Goal: Transaction & Acquisition: Purchase product/service

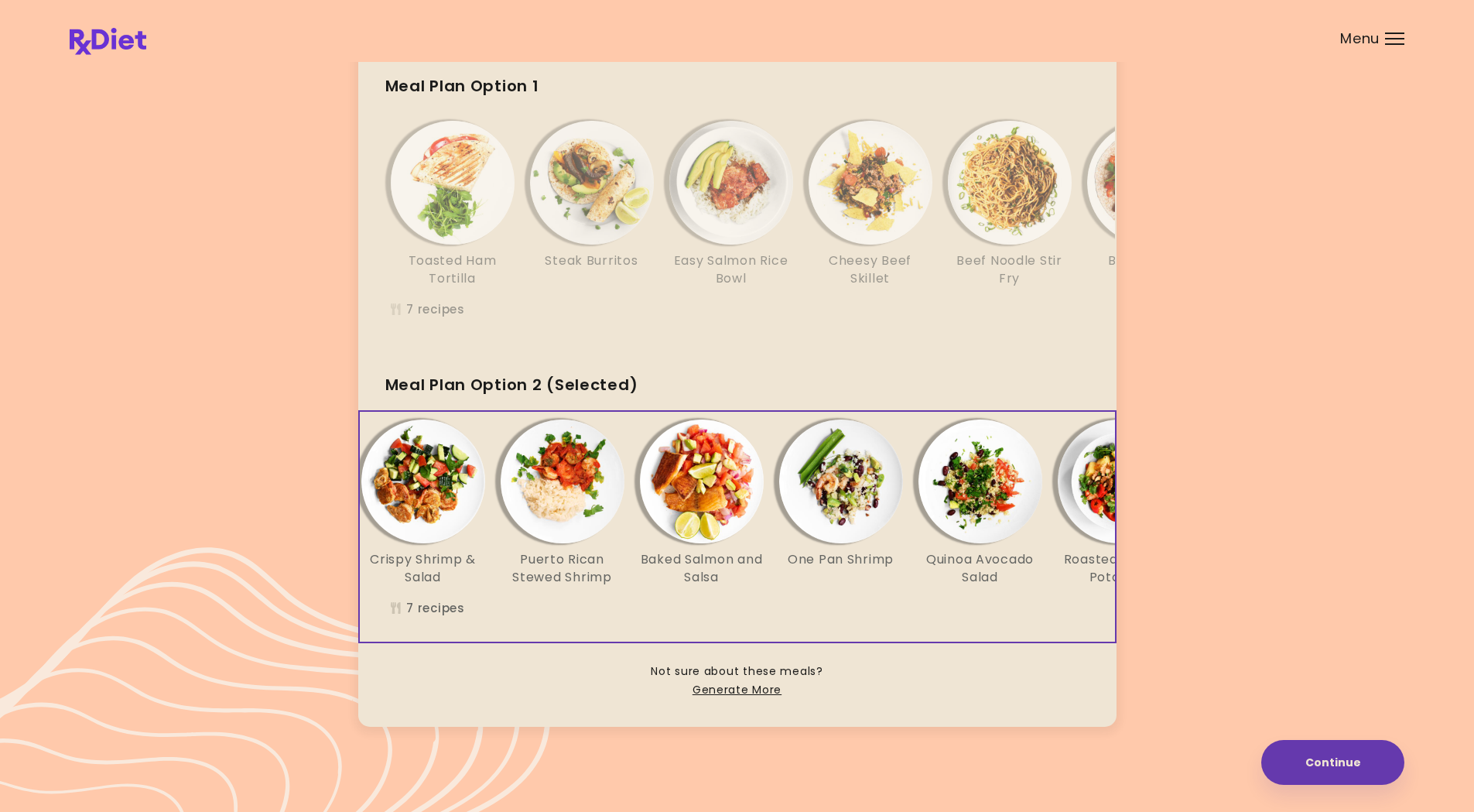
scroll to position [0, 266]
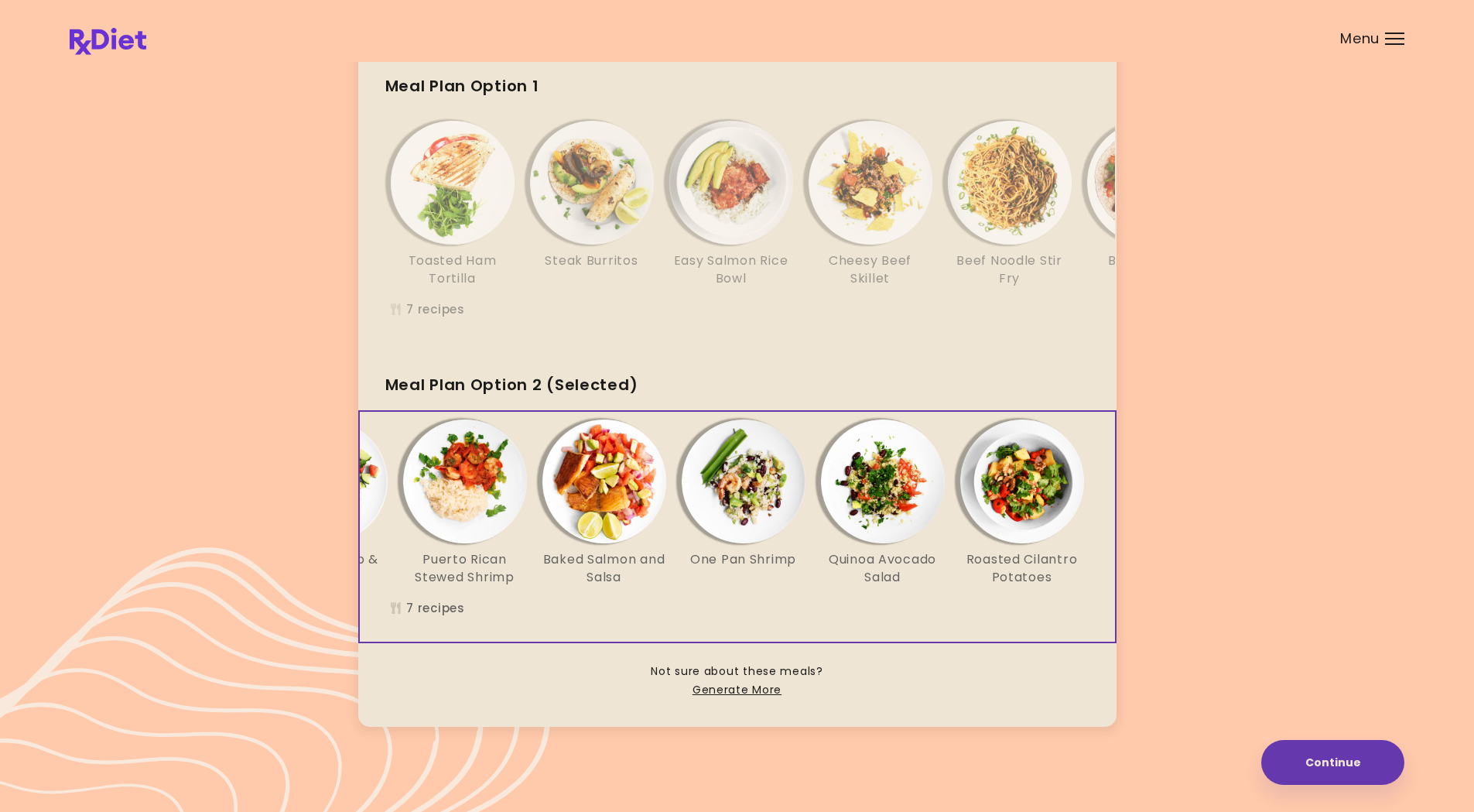
click at [608, 464] on img "Info - Baked Salmon and Salsa - Meal Plan Option 2 (Selected)" at bounding box center [604, 481] width 123 height 123
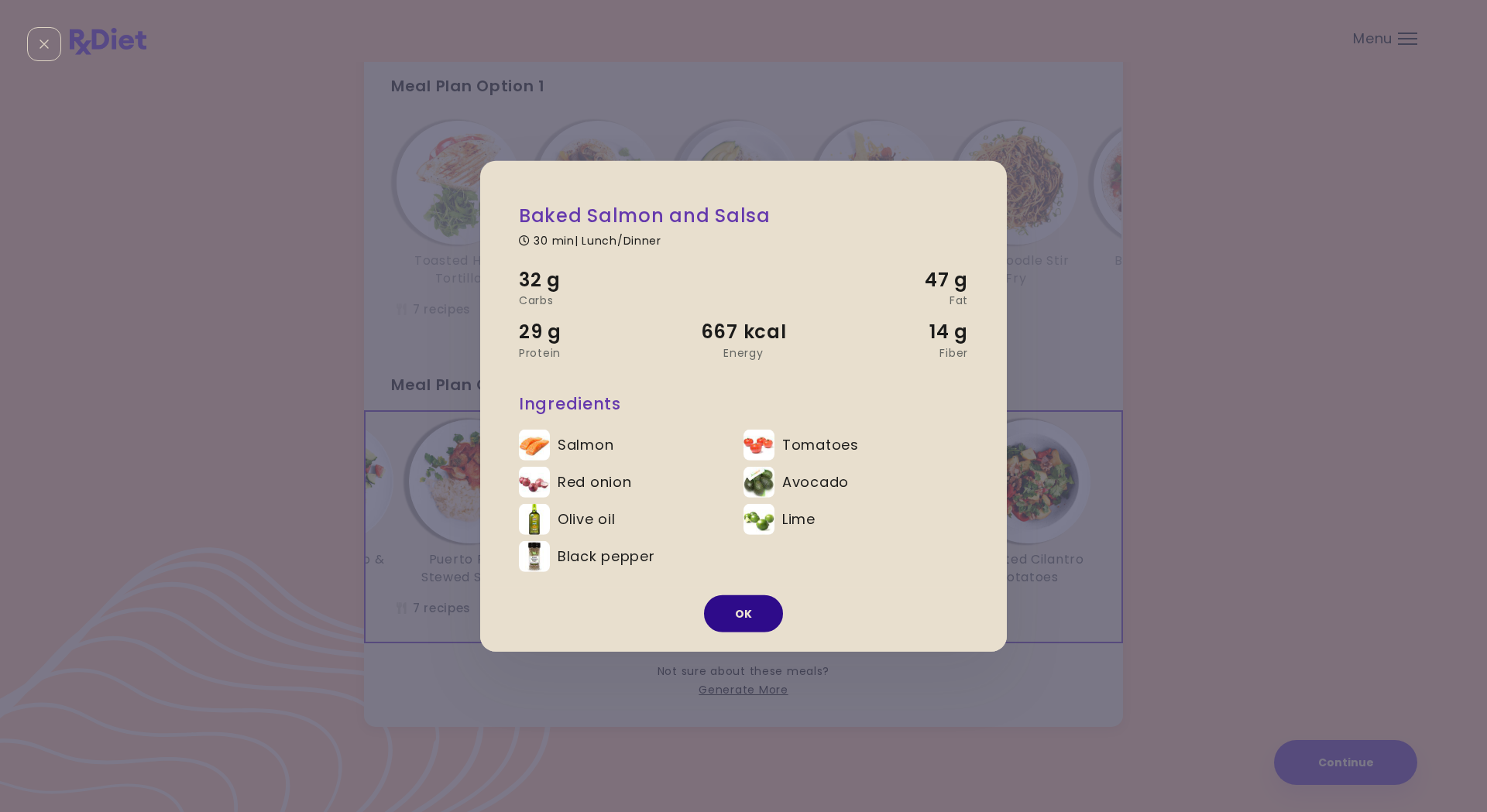
click at [768, 619] on button "OK" at bounding box center [744, 613] width 79 height 37
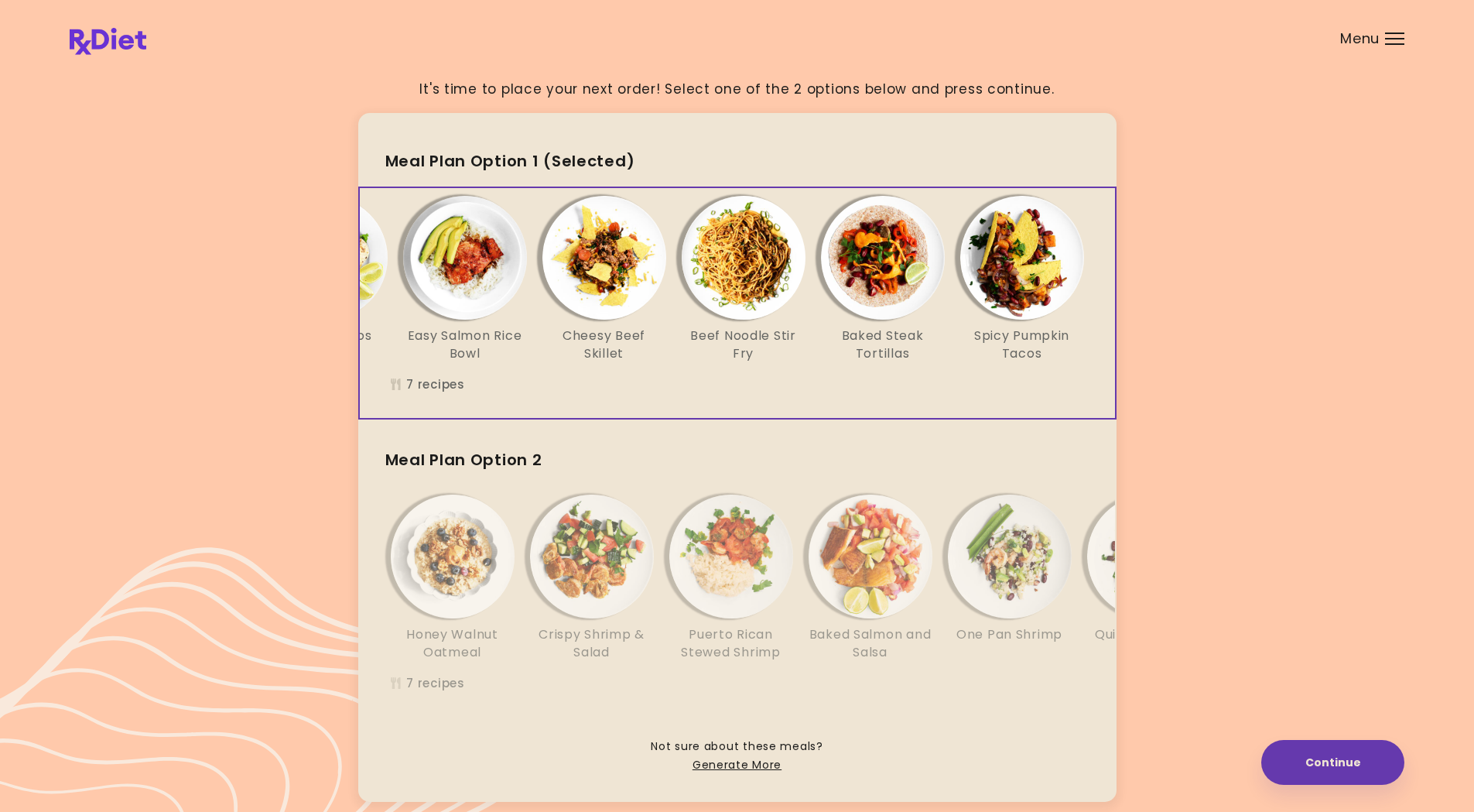
scroll to position [0, 0]
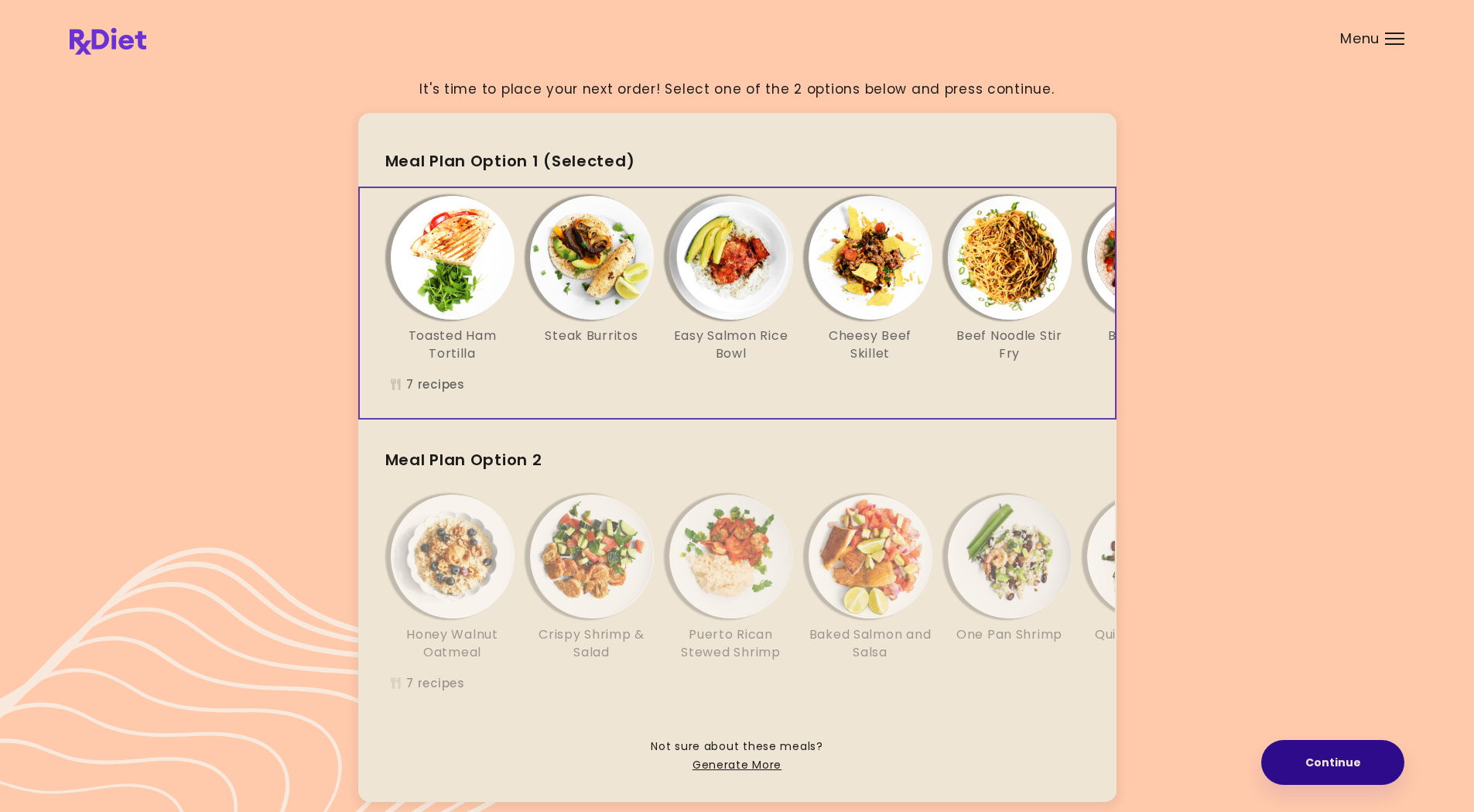
click at [1347, 632] on button "Continue" at bounding box center [1333, 762] width 143 height 45
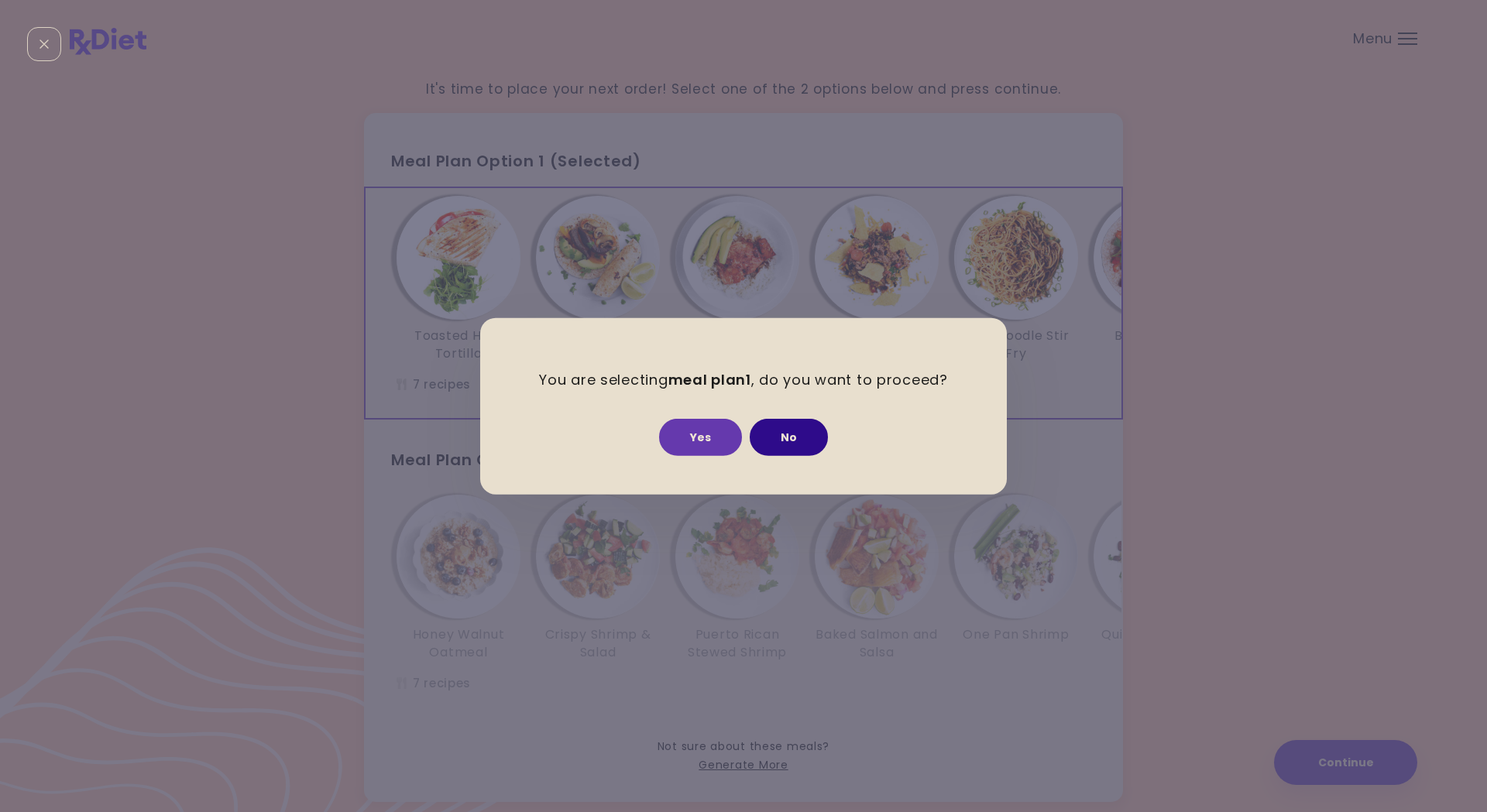
click at [808, 432] on button "No" at bounding box center [788, 437] width 78 height 37
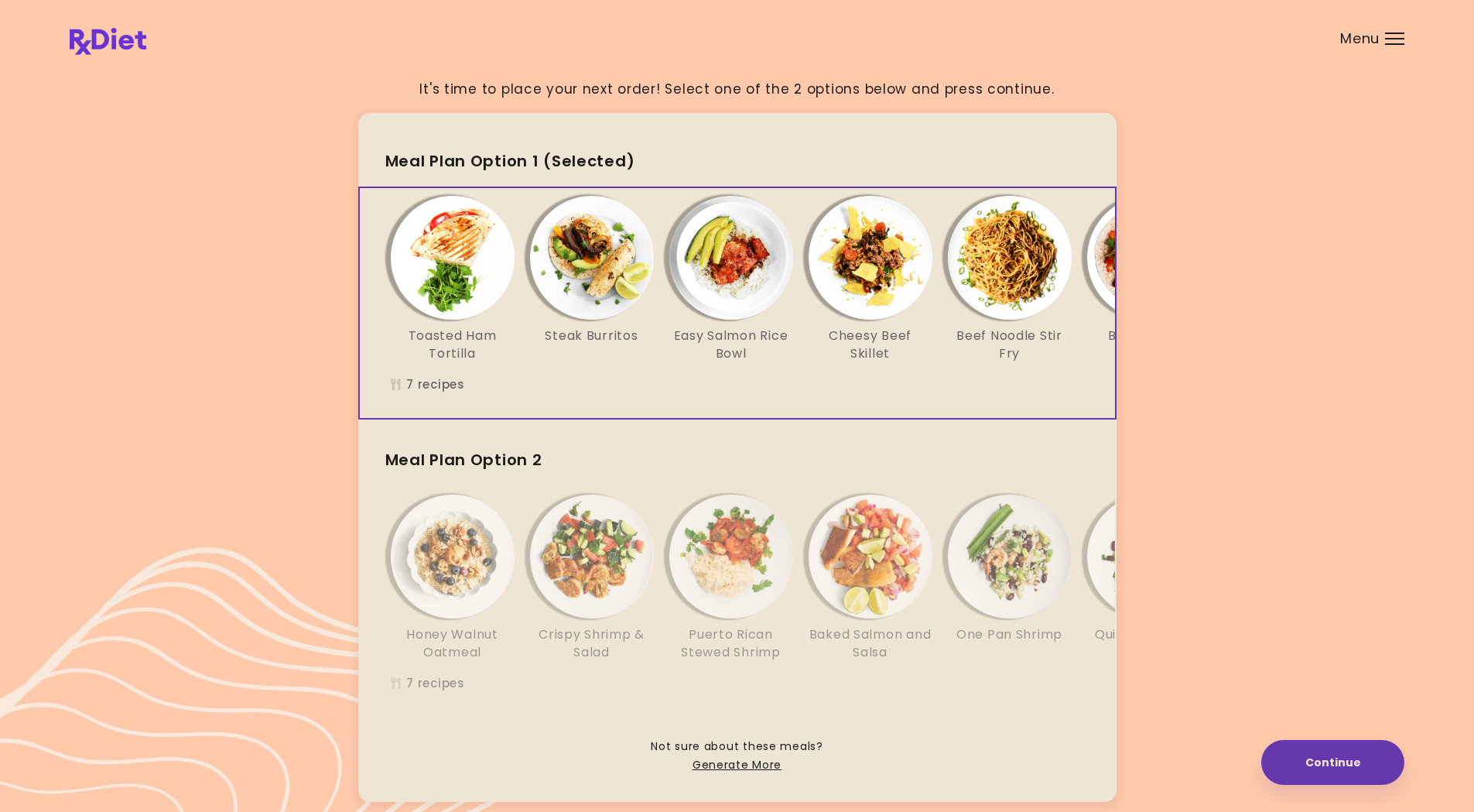
click at [882, 270] on img "Info - Cheesy Beef Skillet - Meal Plan Option 1 (Selected)" at bounding box center [870, 257] width 123 height 123
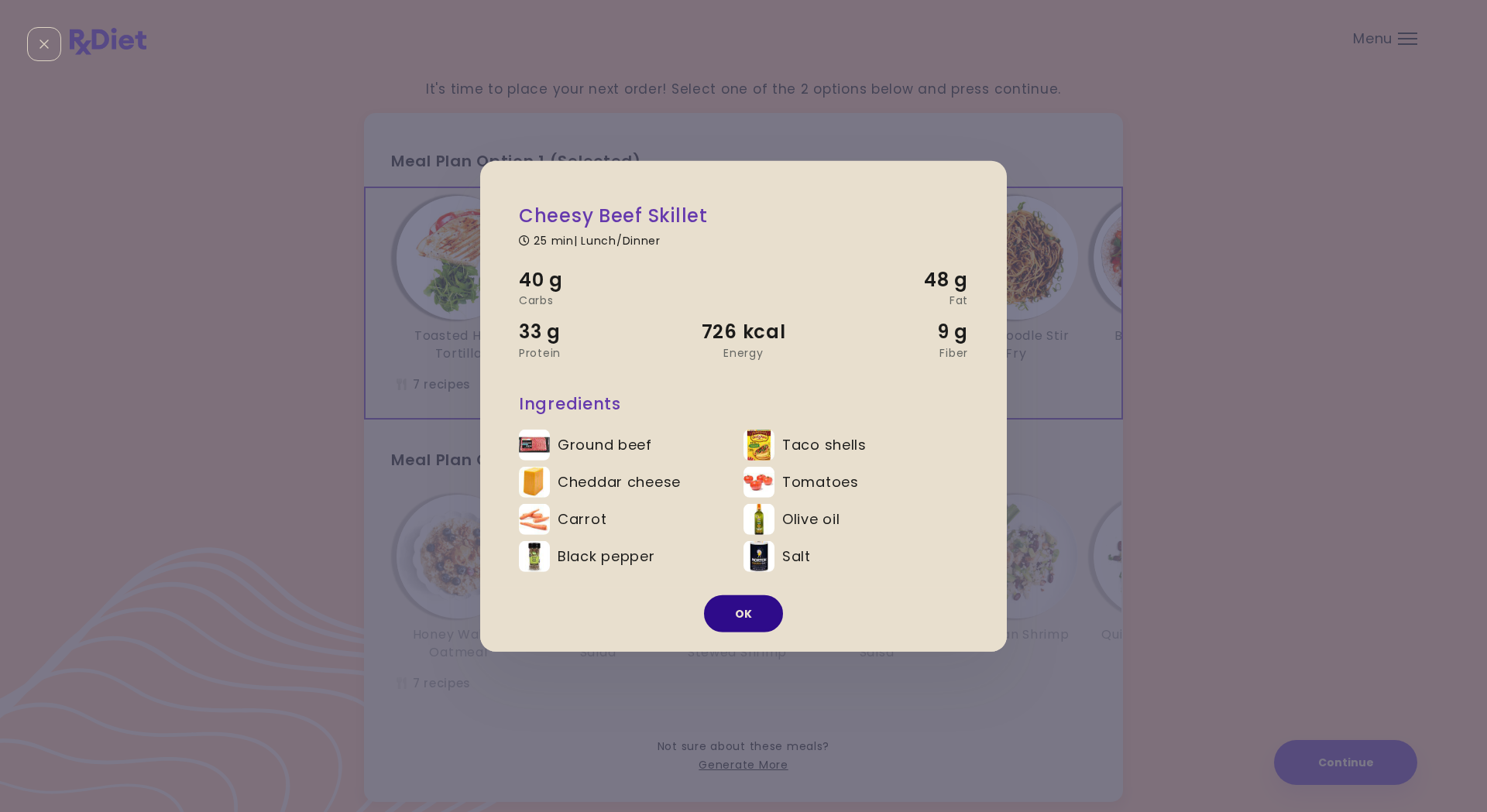
click at [721, 614] on button "OK" at bounding box center [744, 613] width 79 height 37
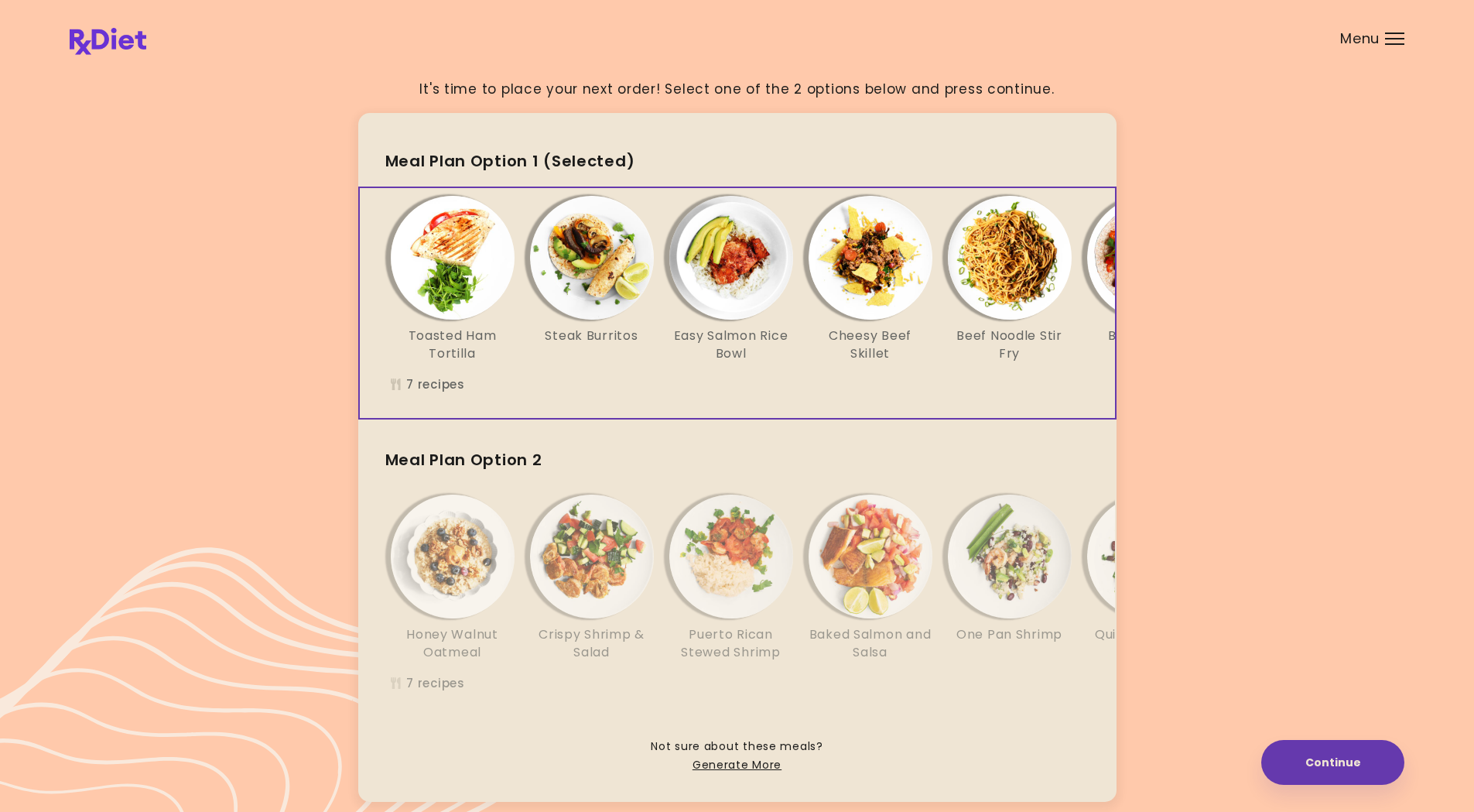
click at [881, 574] on img "Info - Baked Salmon and Salsa - Meal Plan Option 2" at bounding box center [870, 556] width 123 height 123
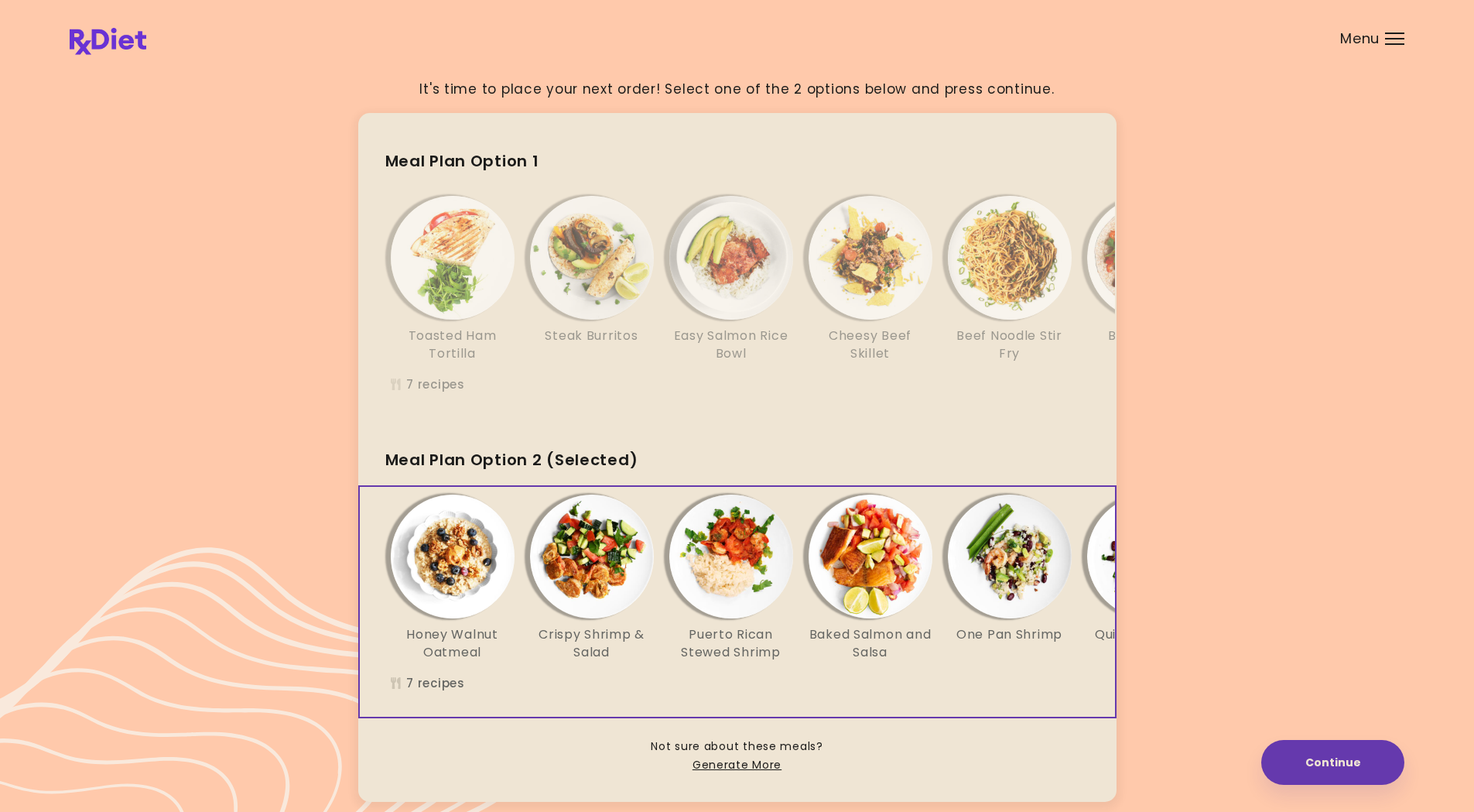
click at [872, 584] on img "Info - Baked Salmon and Salsa - Meal Plan Option 2 (Selected)" at bounding box center [870, 556] width 123 height 123
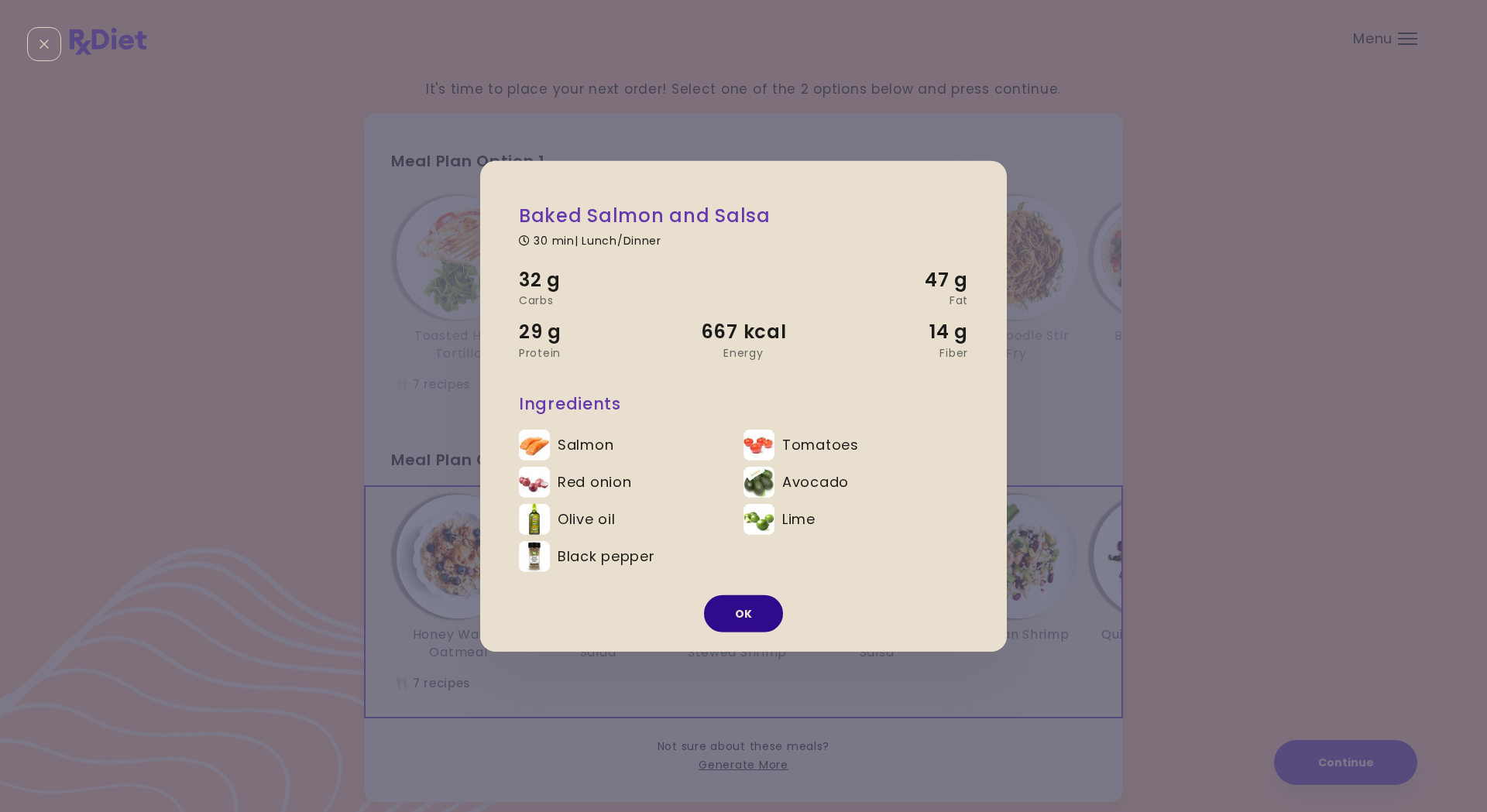
click at [748, 614] on button "OK" at bounding box center [744, 613] width 79 height 37
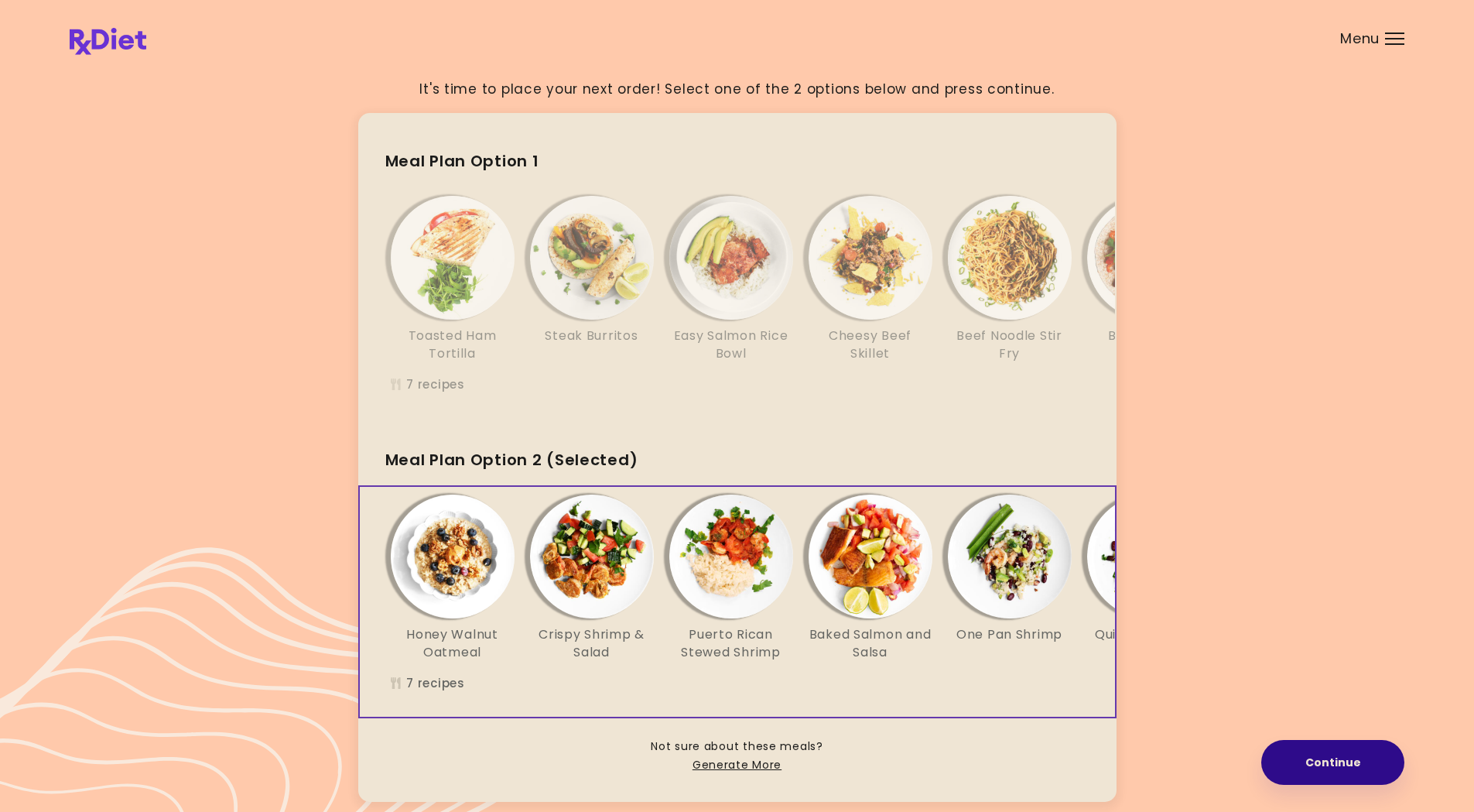
click at [1320, 632] on button "Continue" at bounding box center [1333, 762] width 143 height 45
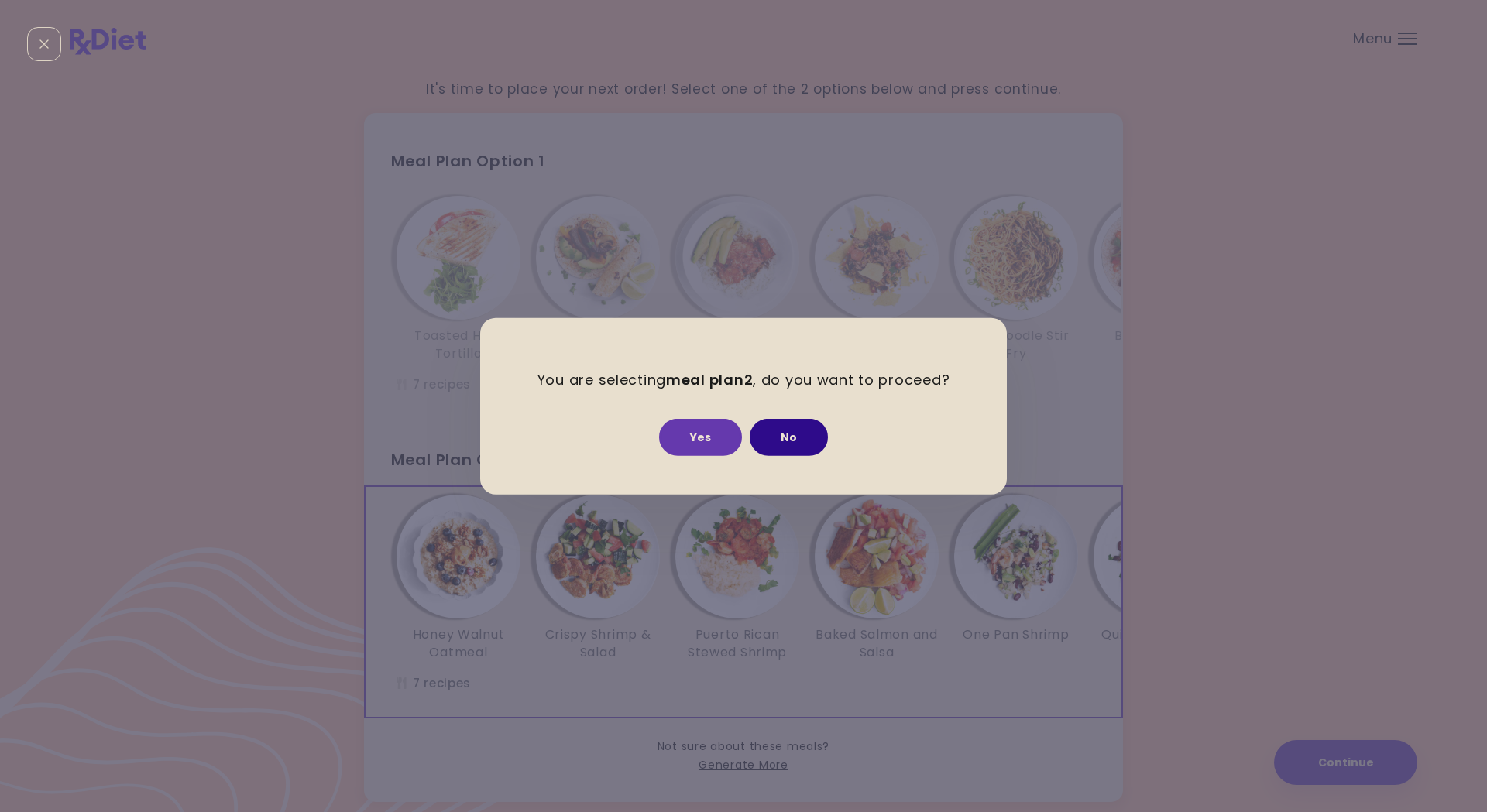
click at [794, 439] on button "No" at bounding box center [788, 437] width 78 height 37
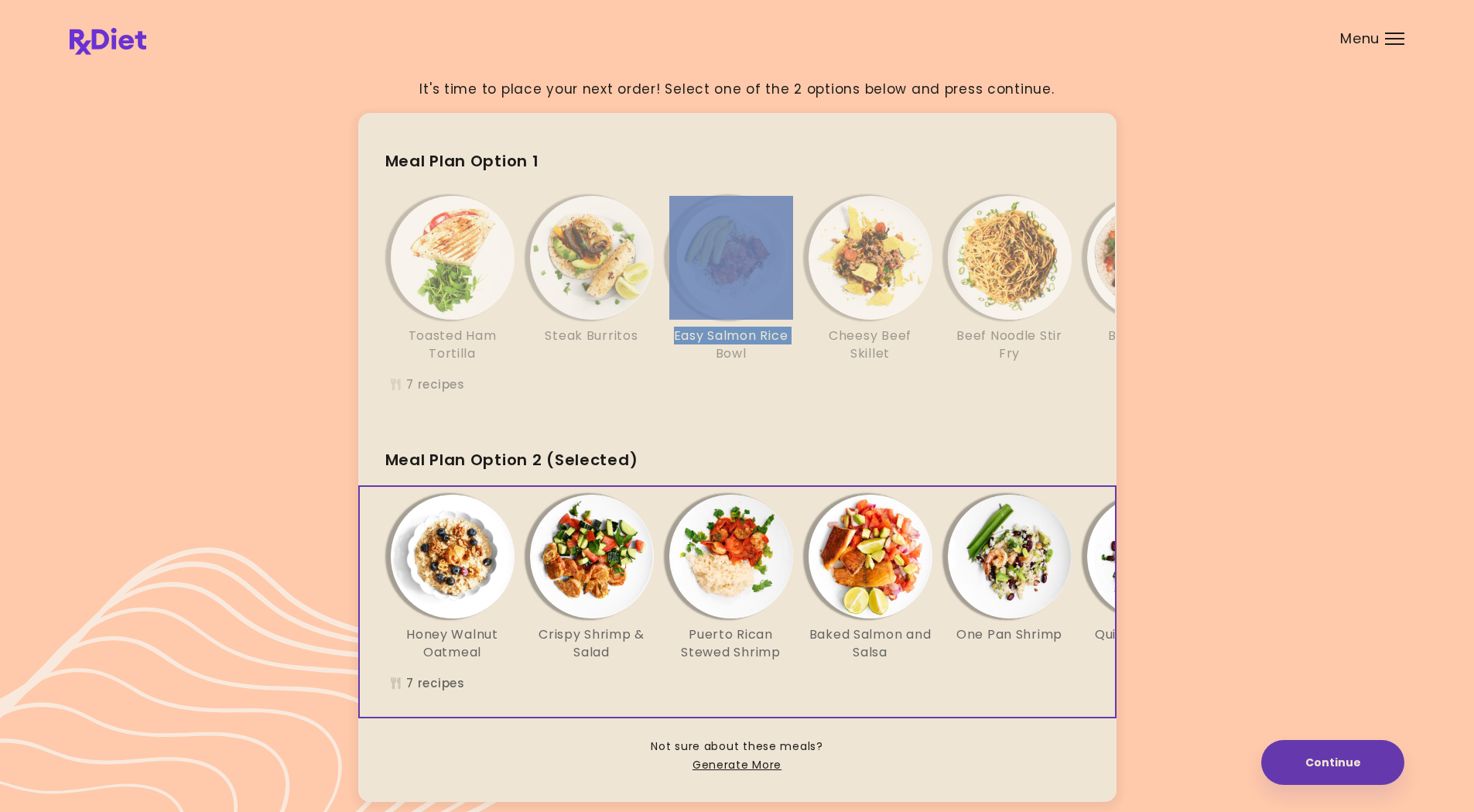
drag, startPoint x: 643, startPoint y: 417, endPoint x: 699, endPoint y: 421, distance: 56.1
click at [697, 420] on div "Toasted Ham Tortilla Steak Burritos Easy Salmon Rice Bowl Cheesy Beef Skillet B…" at bounding box center [737, 303] width 759 height 233
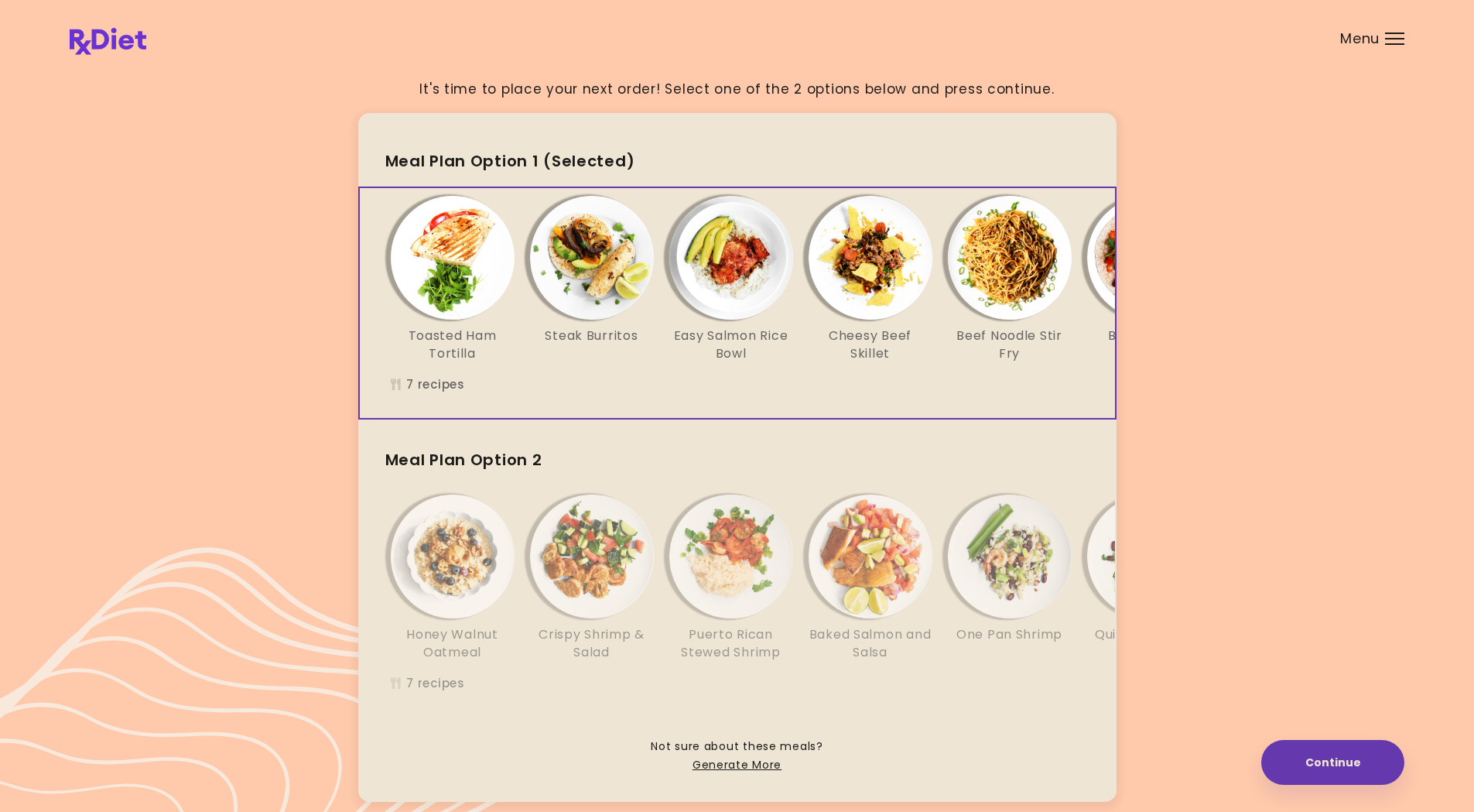
click at [781, 389] on div "Toasted Ham Tortilla Steak Burritos Easy Salmon Rice Bowl Cheesy Beef Skillet B…" at bounding box center [870, 303] width 1022 height 230
click at [853, 585] on img "Info - Baked Salmon and Salsa - Meal Plan Option 2" at bounding box center [870, 556] width 123 height 123
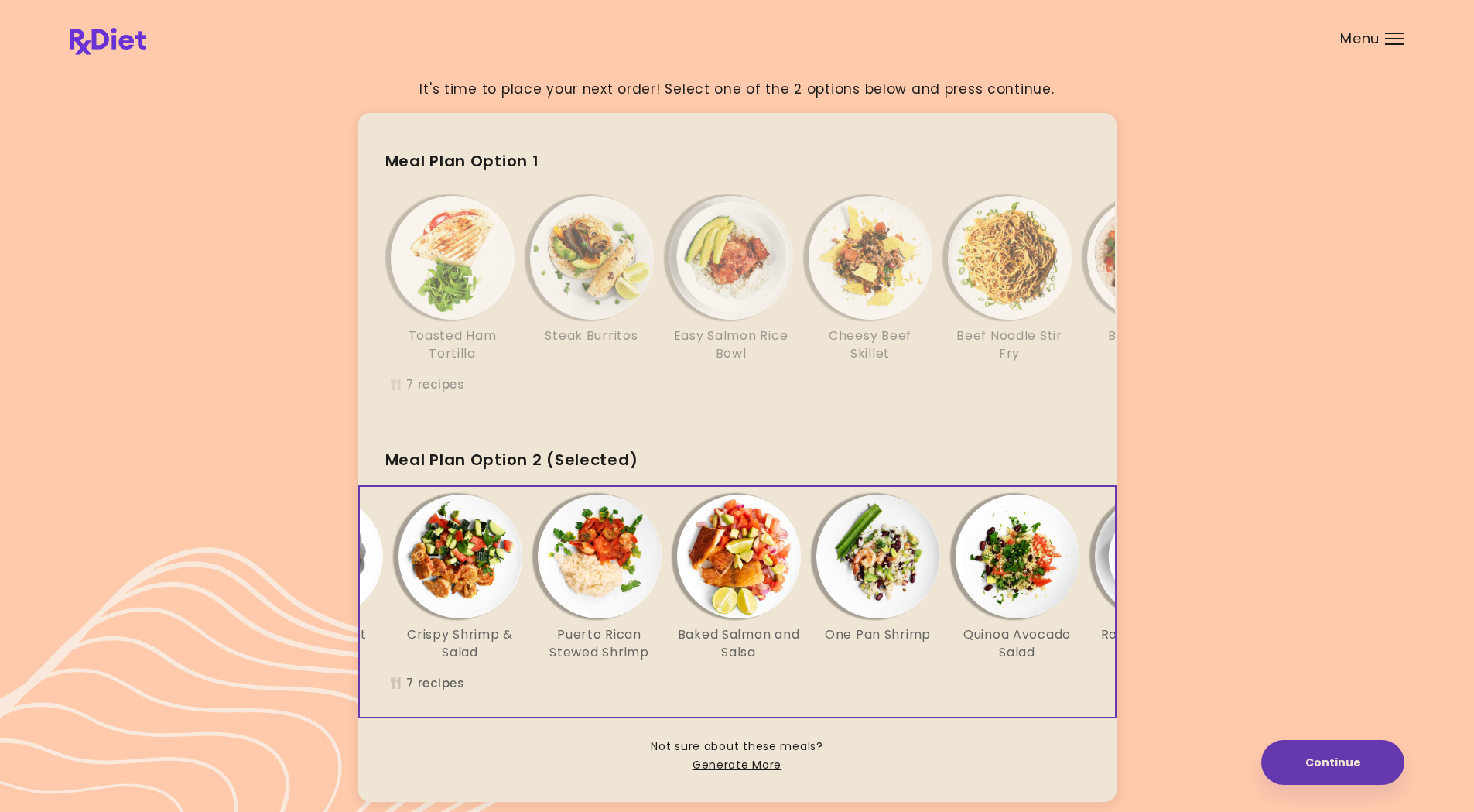
scroll to position [0, 130]
click at [757, 579] on img "Info - Baked Salmon and Salsa - Meal Plan Option 2 (Selected)" at bounding box center [740, 556] width 123 height 123
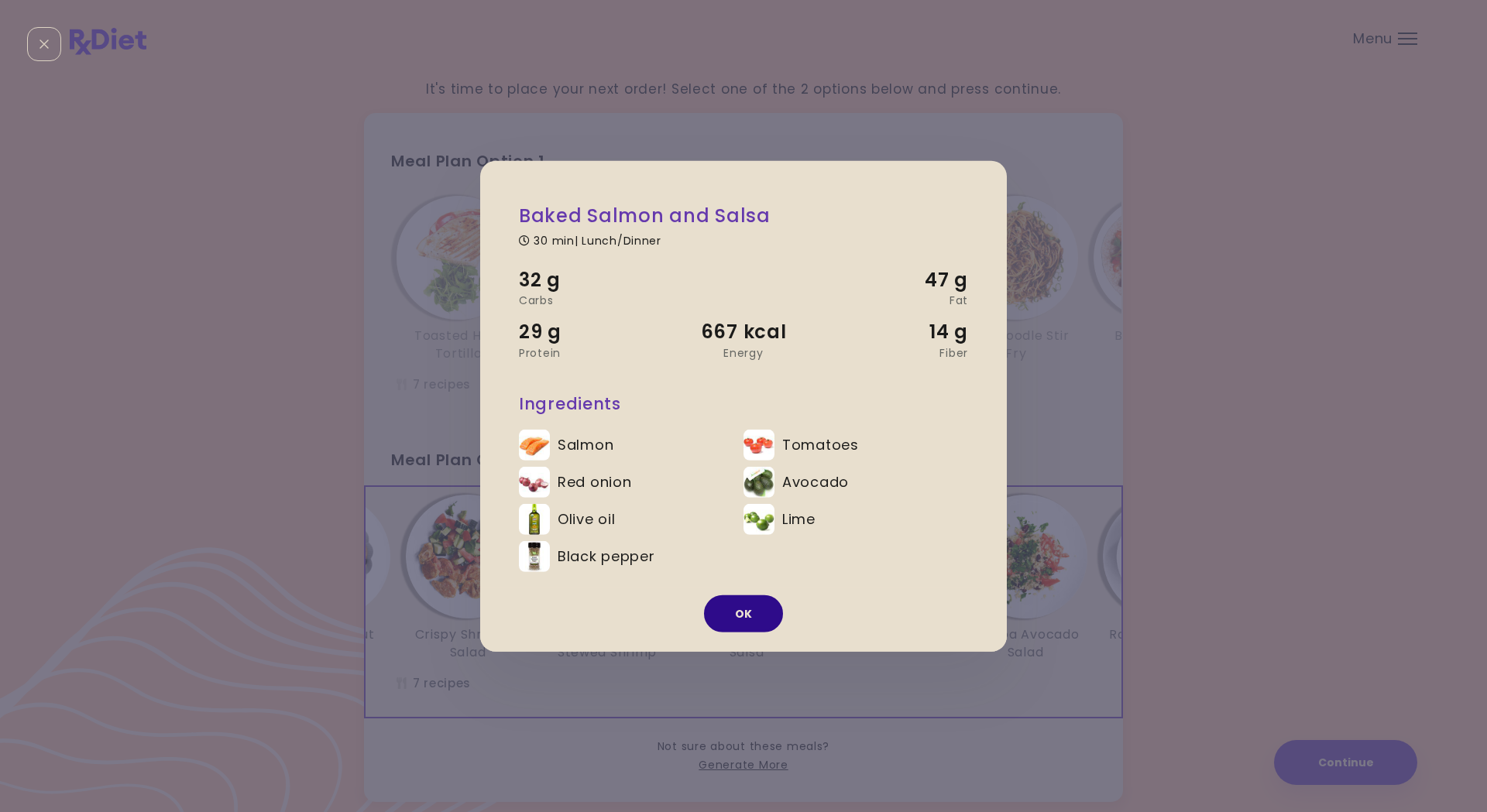
click at [757, 606] on button "OK" at bounding box center [744, 613] width 79 height 37
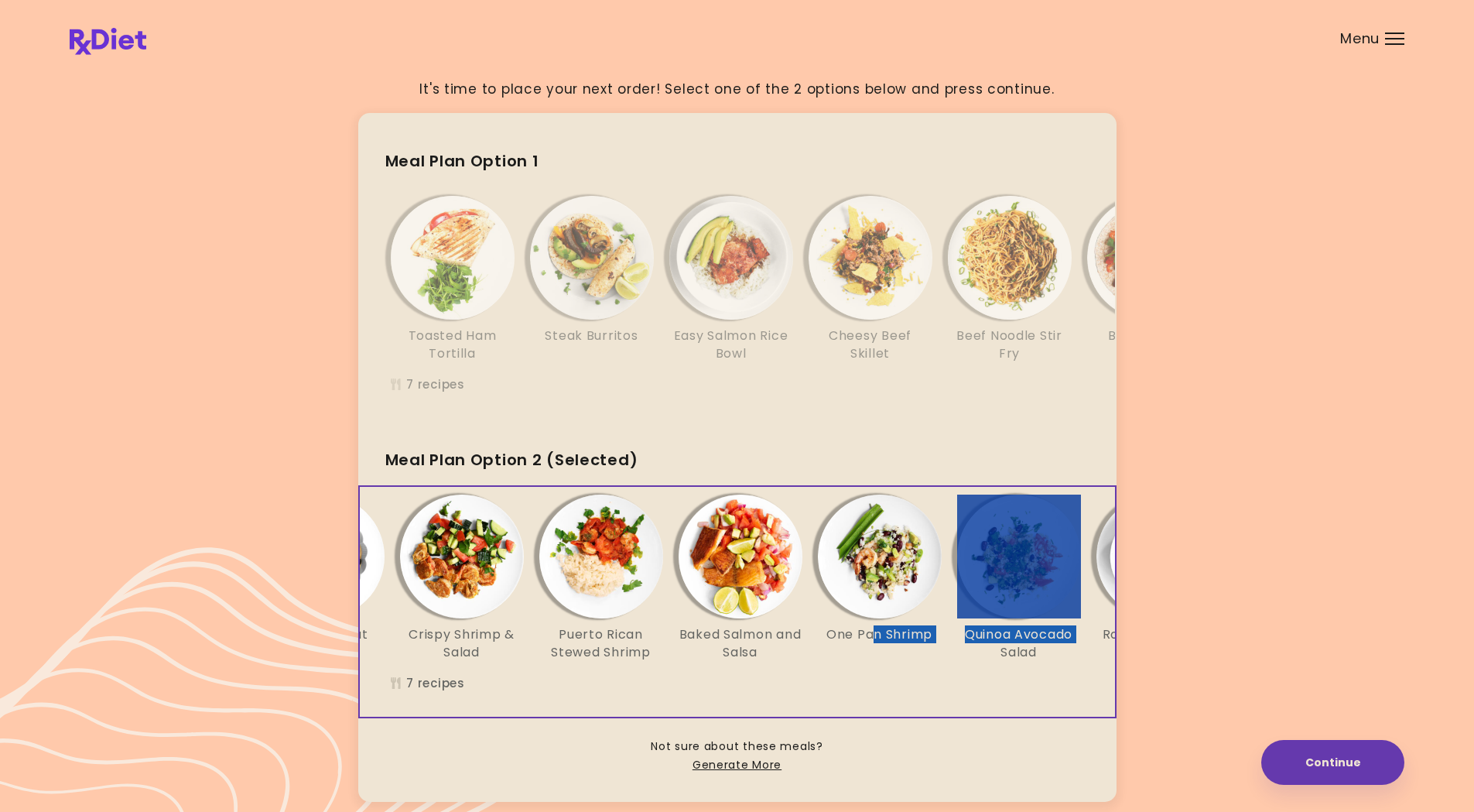
drag, startPoint x: 876, startPoint y: 728, endPoint x: 959, endPoint y: 733, distance: 83.2
click at [959, 632] on div "Honey Walnut Oatmeal Crispy Shrimp & Salad Puerto Rican Stewed Shrimp Baked Sal…" at bounding box center [737, 602] width 759 height 233
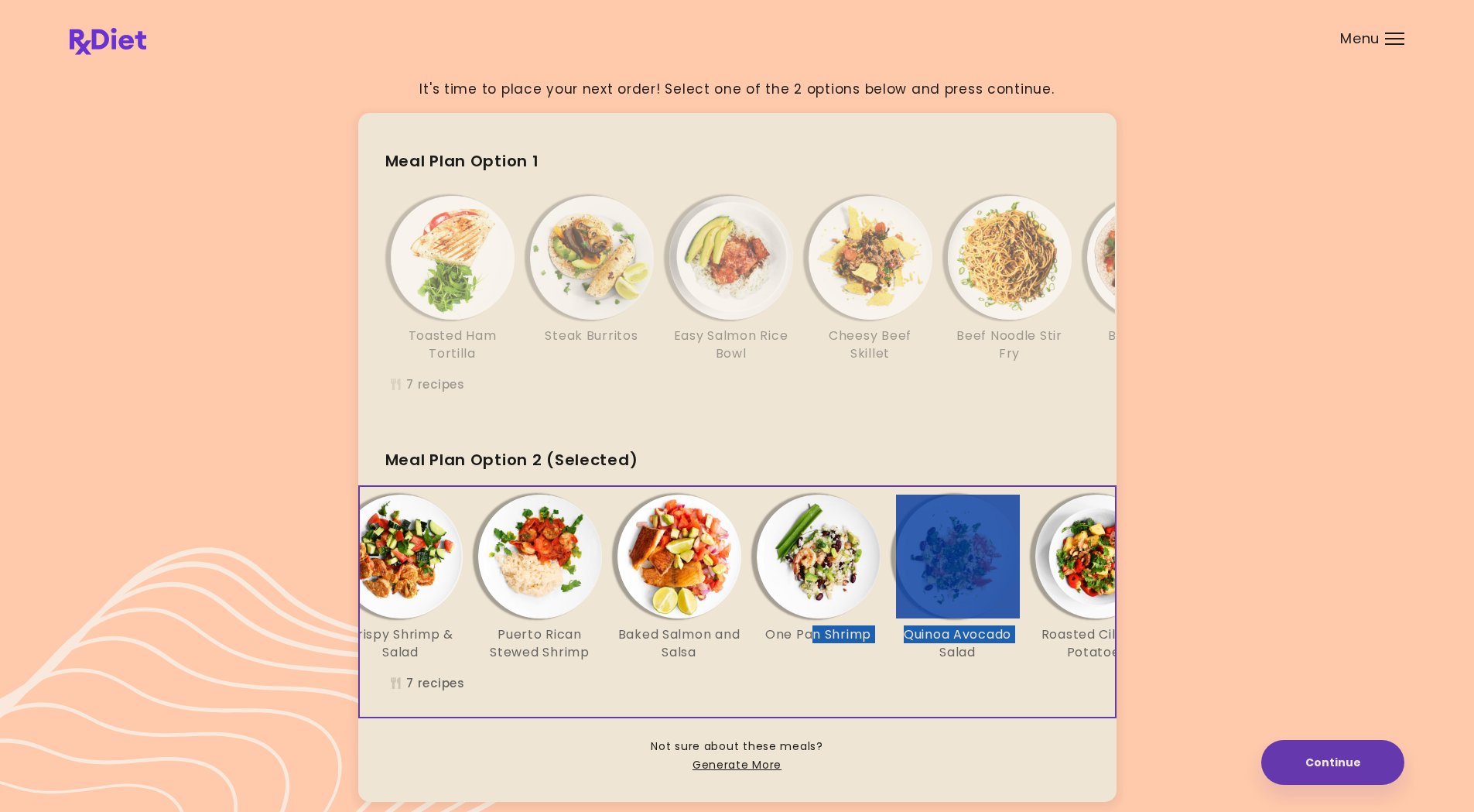
scroll to position [0, 266]
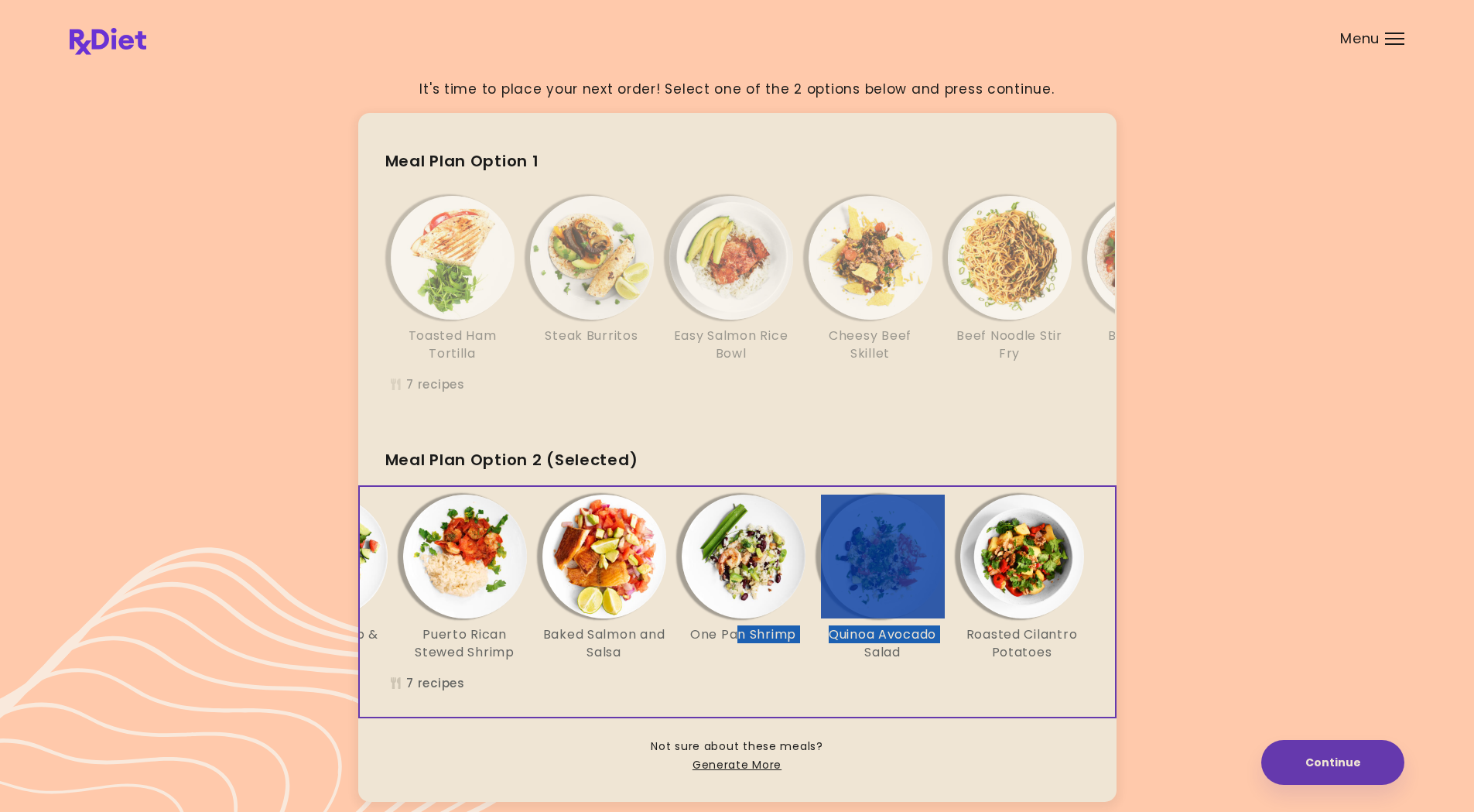
click at [744, 565] on img "Info - One Pan Shrimp - Meal Plan Option 2 (Selected)" at bounding box center [743, 556] width 123 height 123
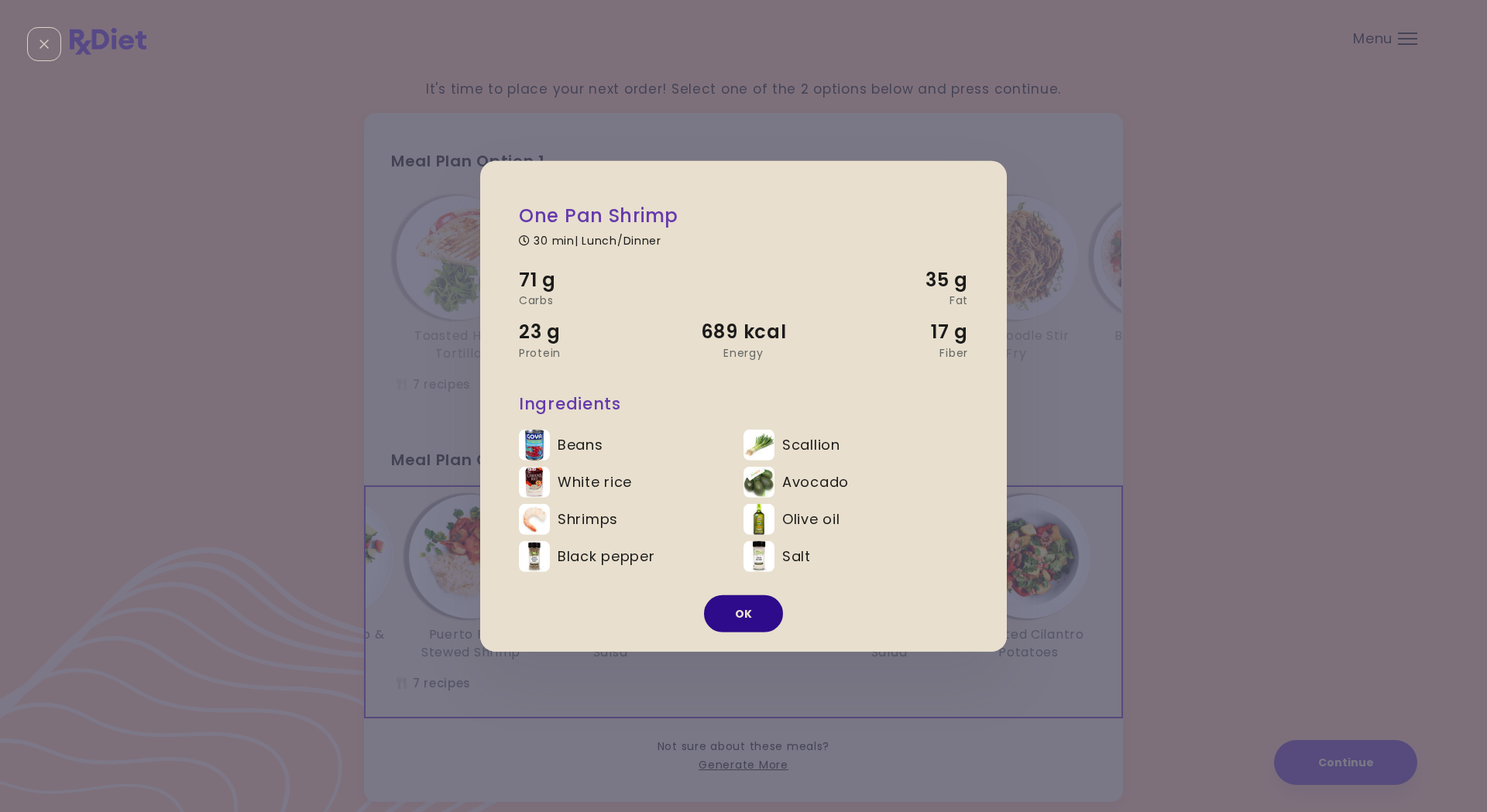
click at [752, 613] on button "OK" at bounding box center [744, 613] width 79 height 37
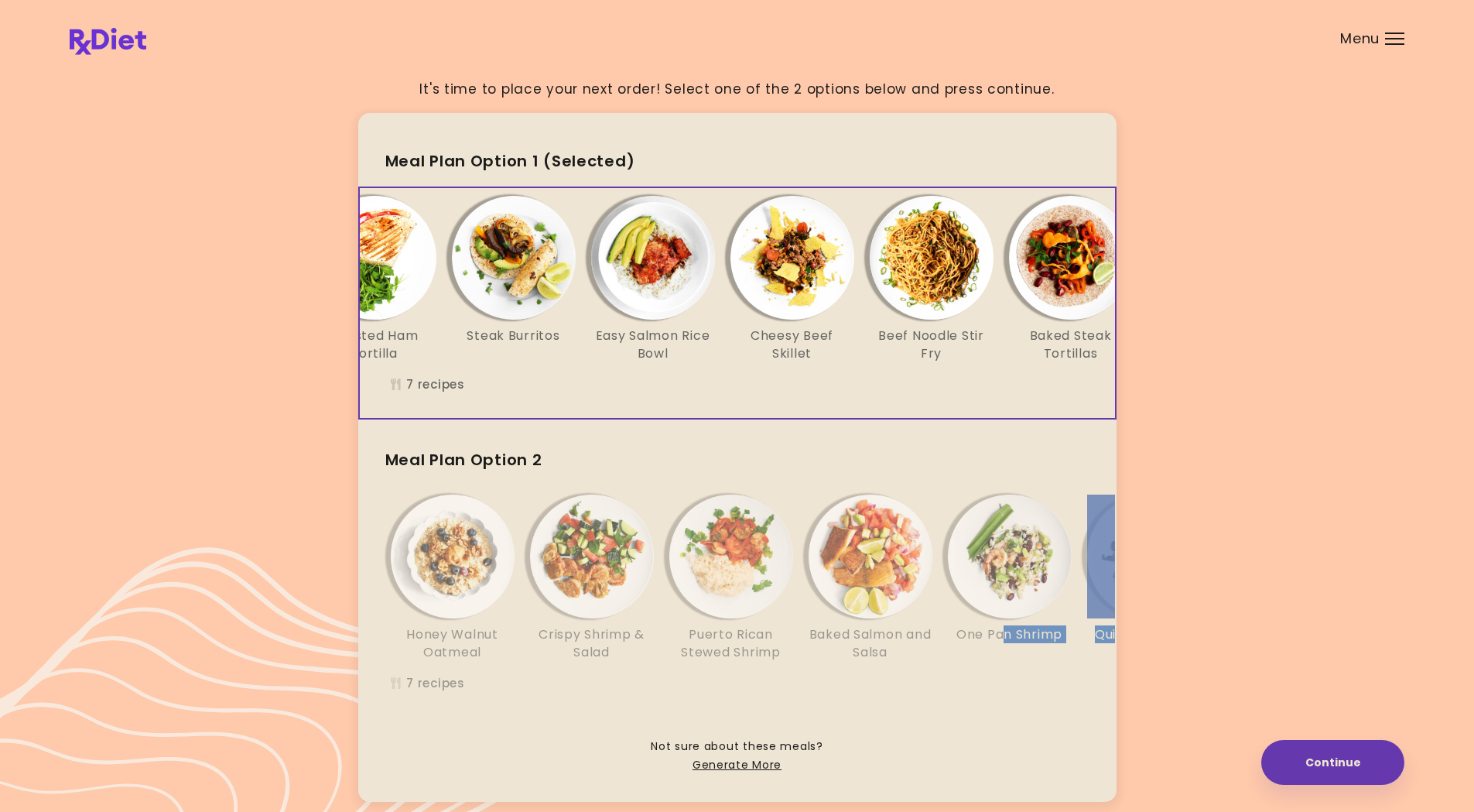
scroll to position [0, 0]
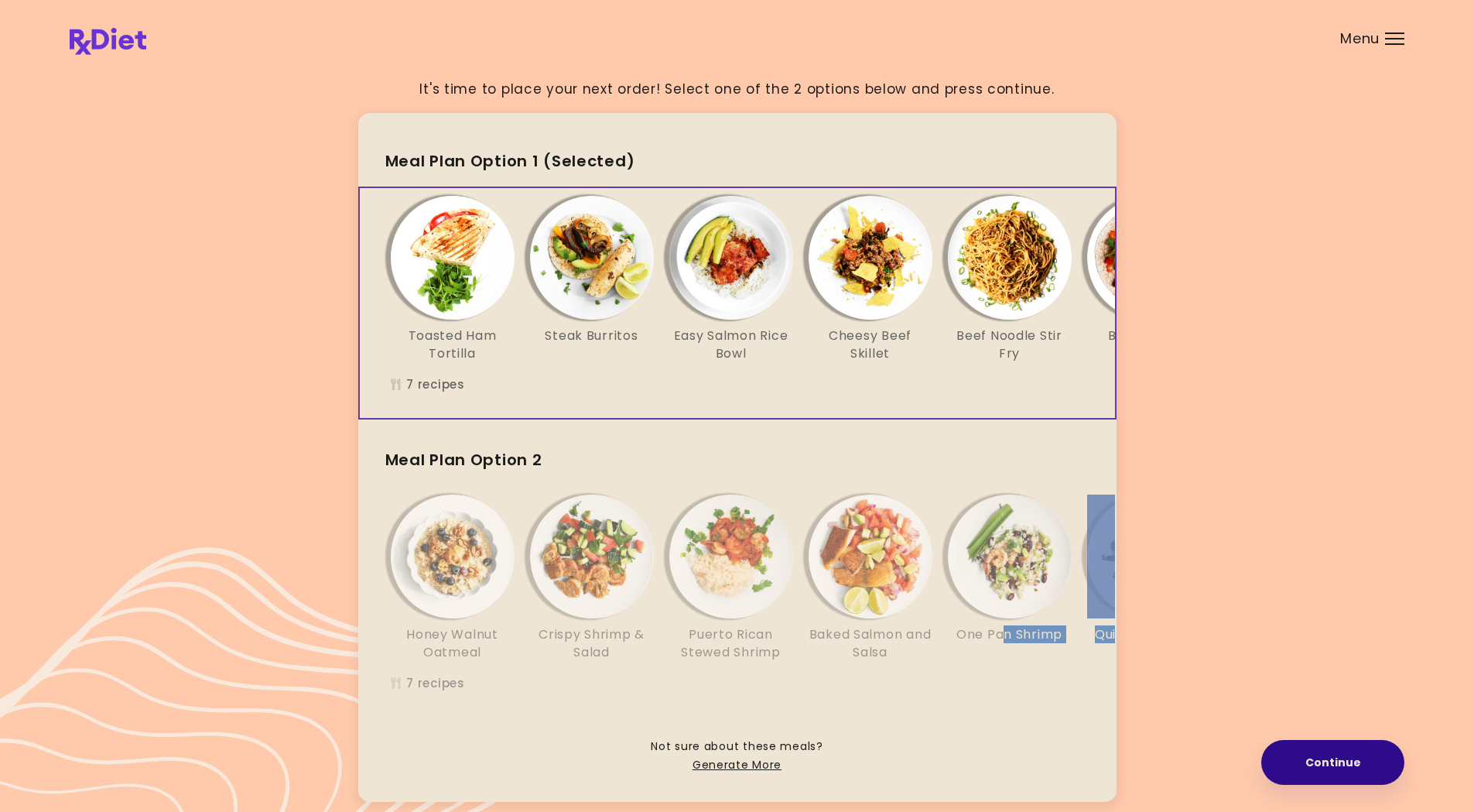
click at [1353, 632] on button "Continue" at bounding box center [1333, 762] width 143 height 45
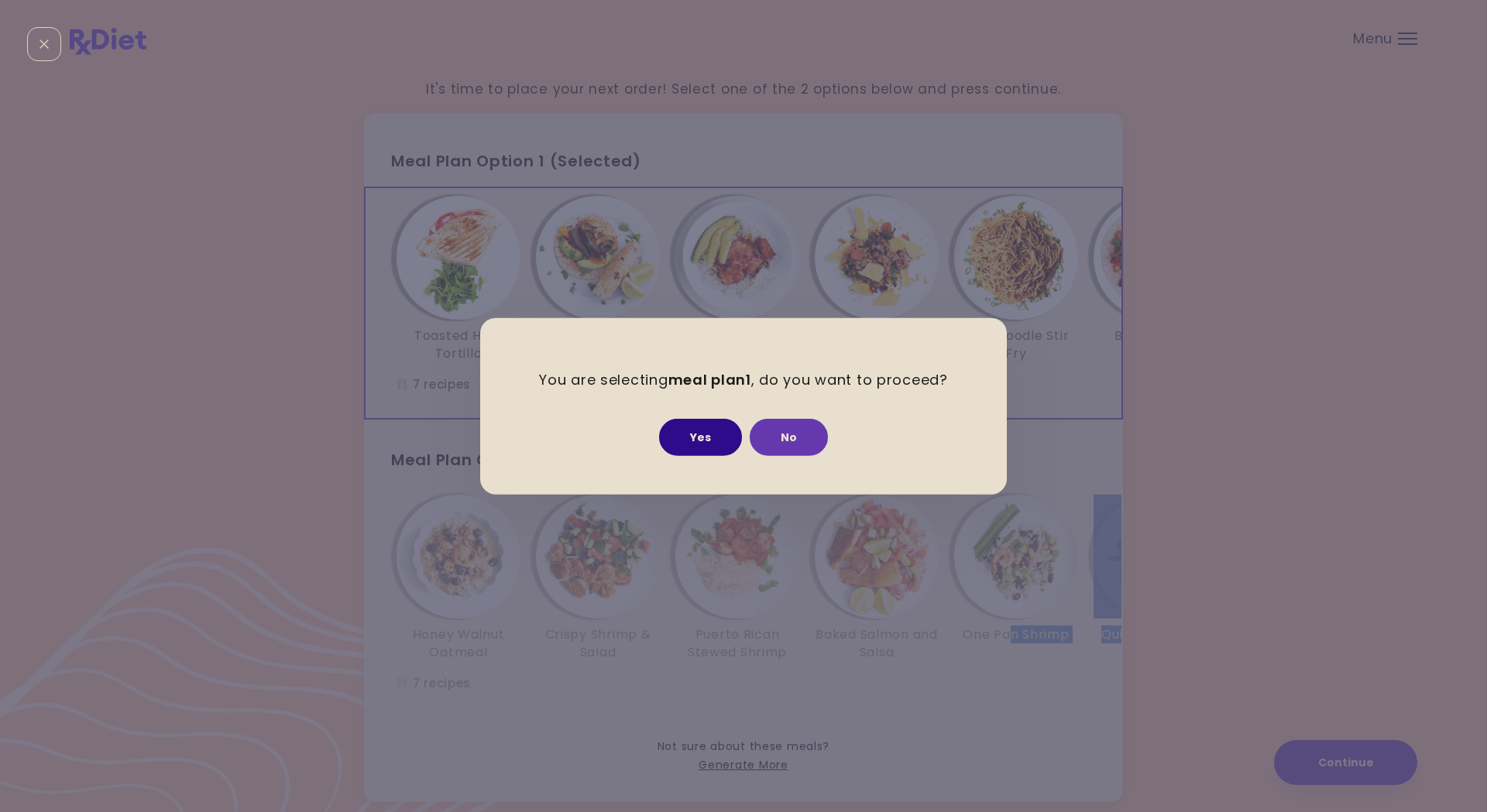
click at [707, 427] on button "Yes" at bounding box center [700, 437] width 83 height 37
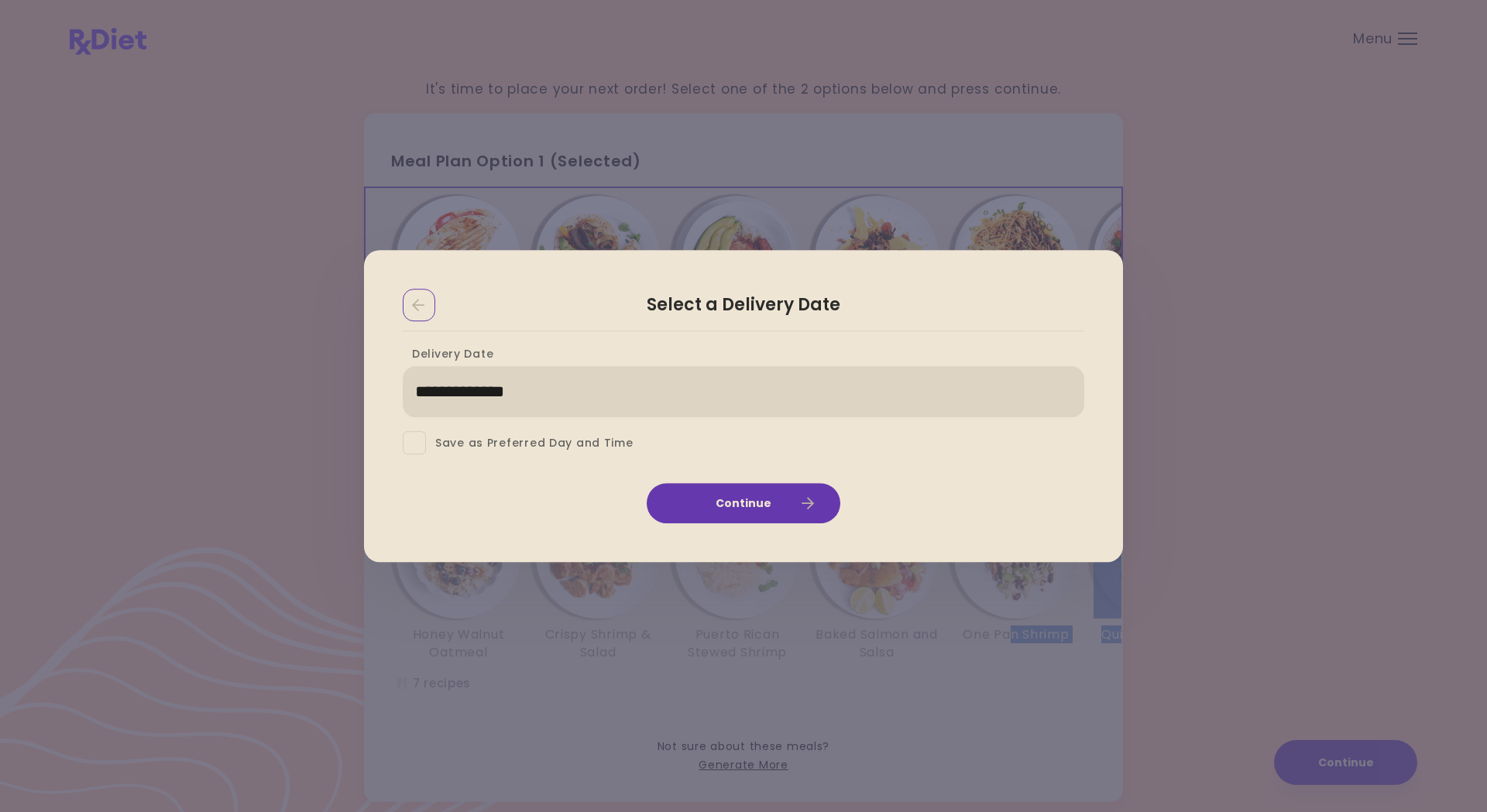
click at [1069, 393] on select "**********" at bounding box center [744, 392] width 681 height 51
select select "**********"
click at [403, 367] on select "**********" at bounding box center [744, 392] width 681 height 51
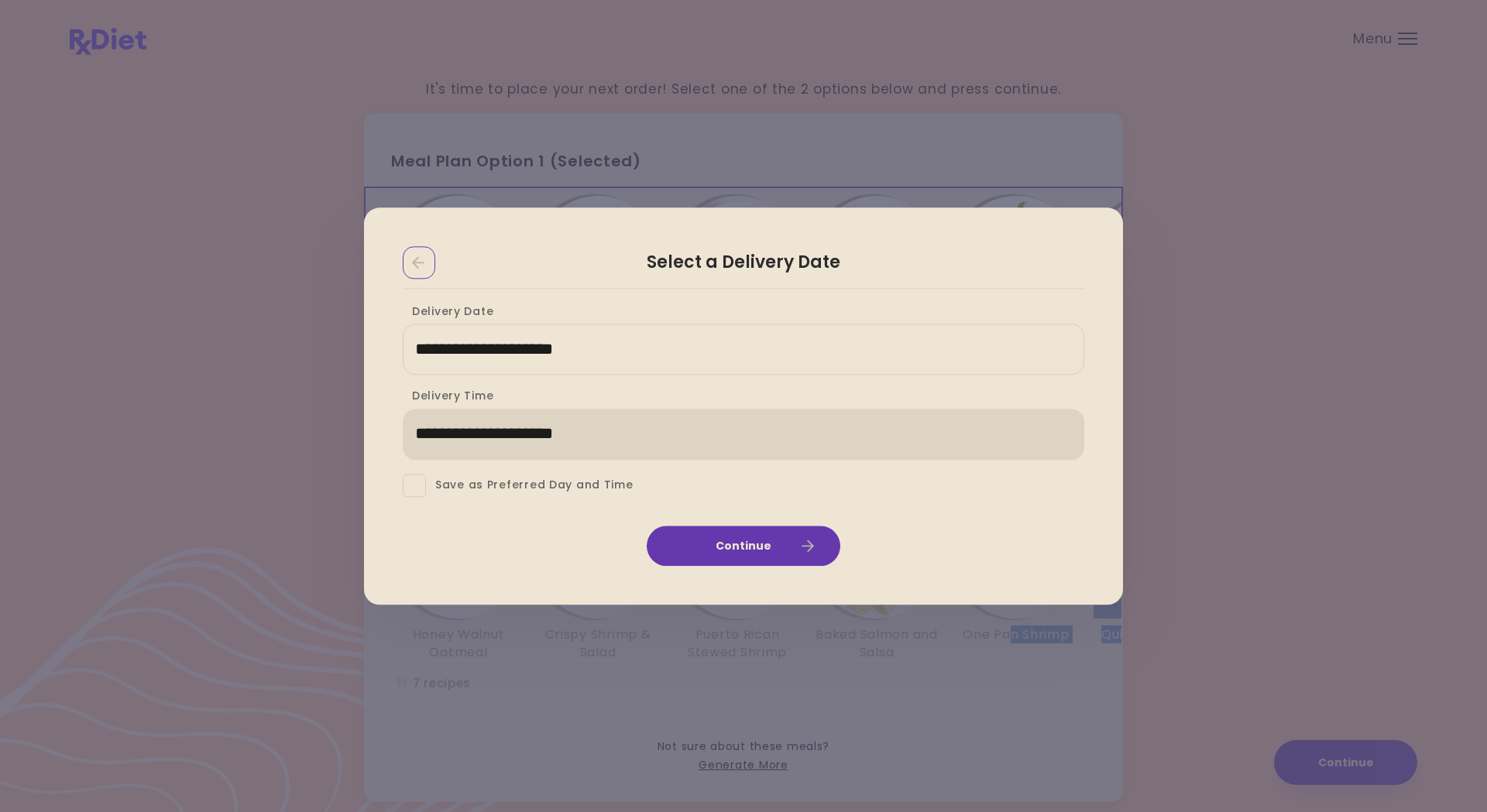
click at [1061, 437] on select "**********" at bounding box center [744, 433] width 681 height 51
select select "*"
click at [403, 408] on select "**********" at bounding box center [744, 433] width 681 height 51
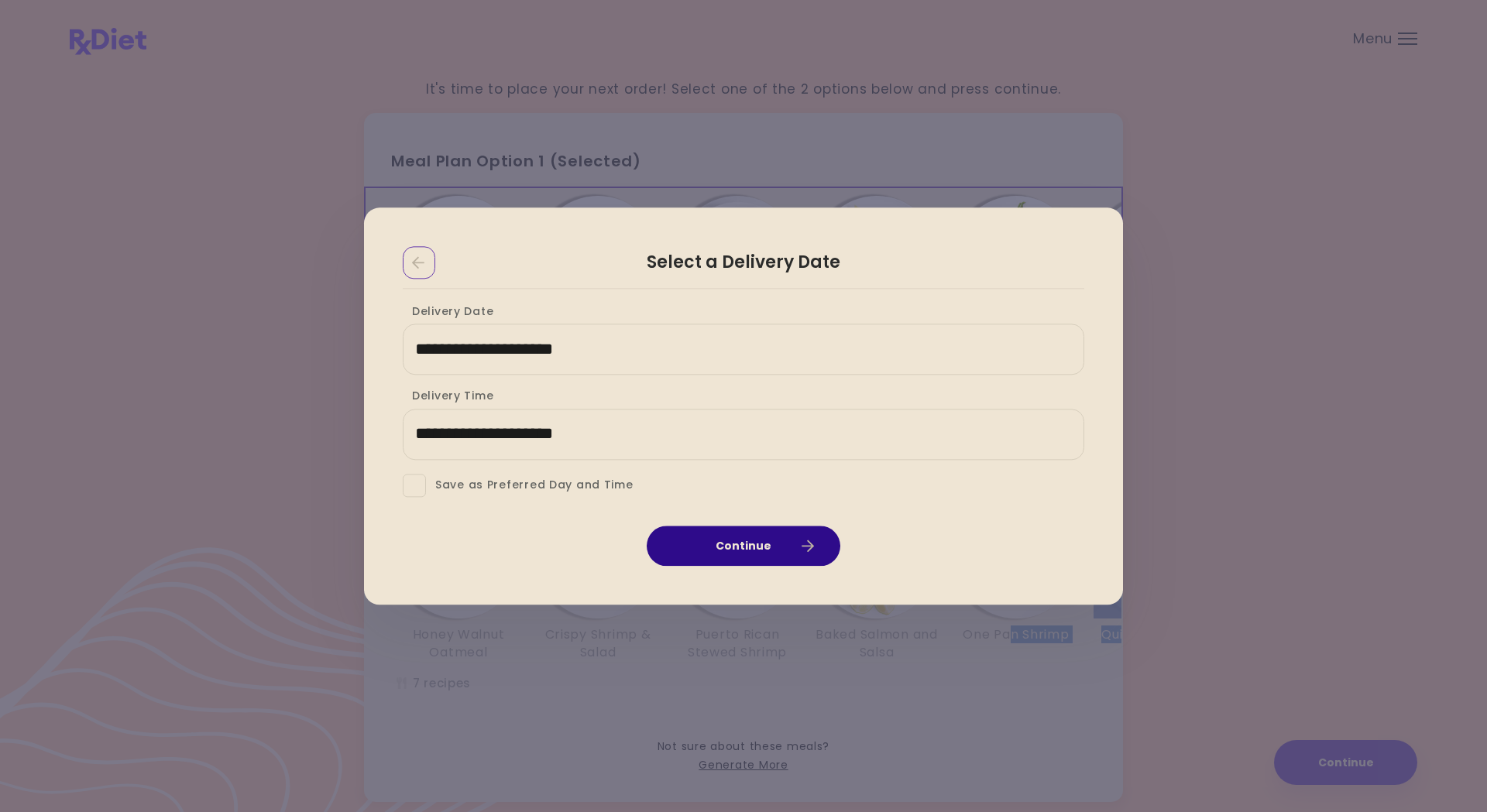
click at [748, 547] on button "Continue" at bounding box center [744, 545] width 193 height 40
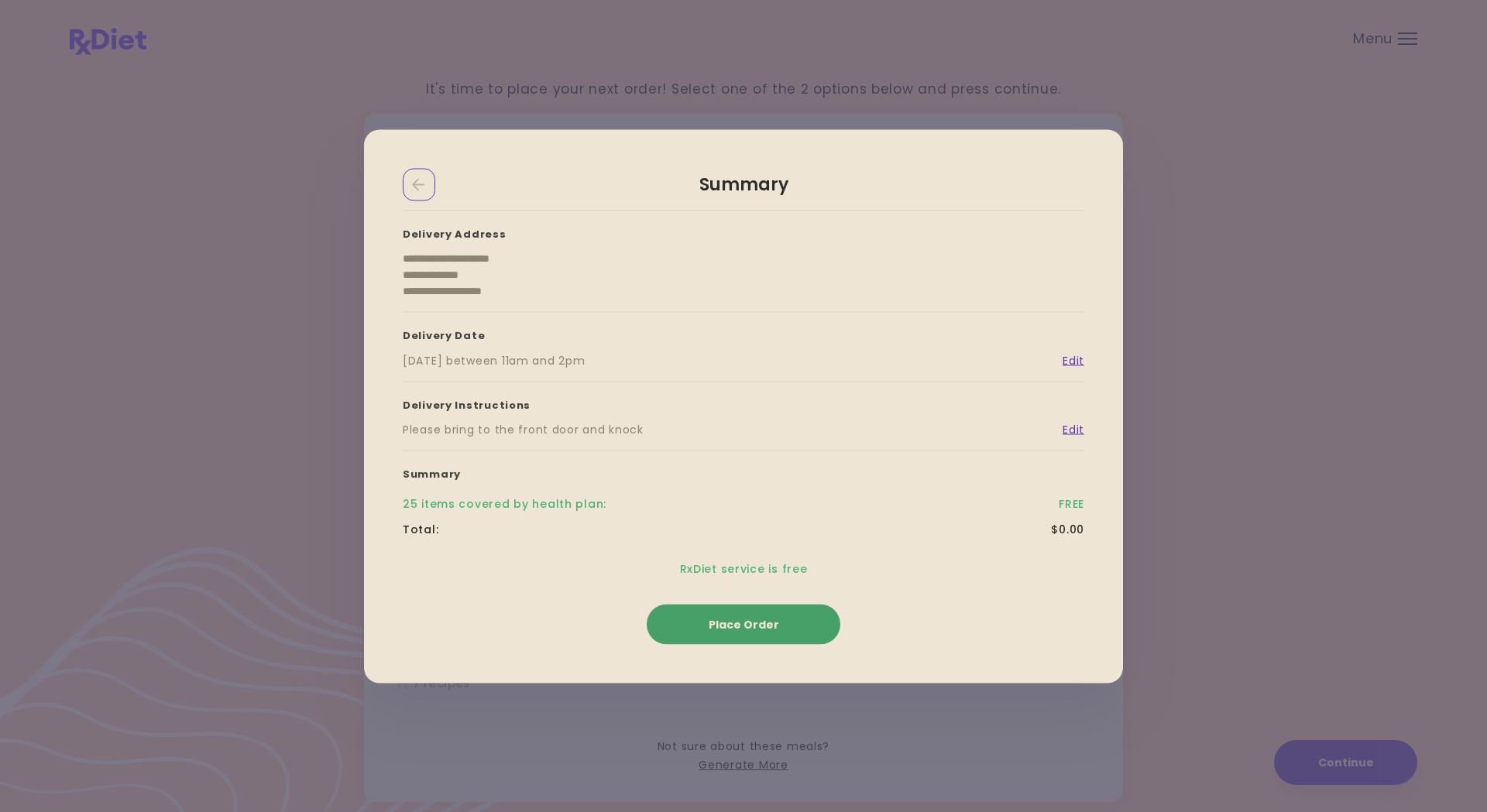
click at [748, 629] on span "Place Order" at bounding box center [744, 624] width 71 height 15
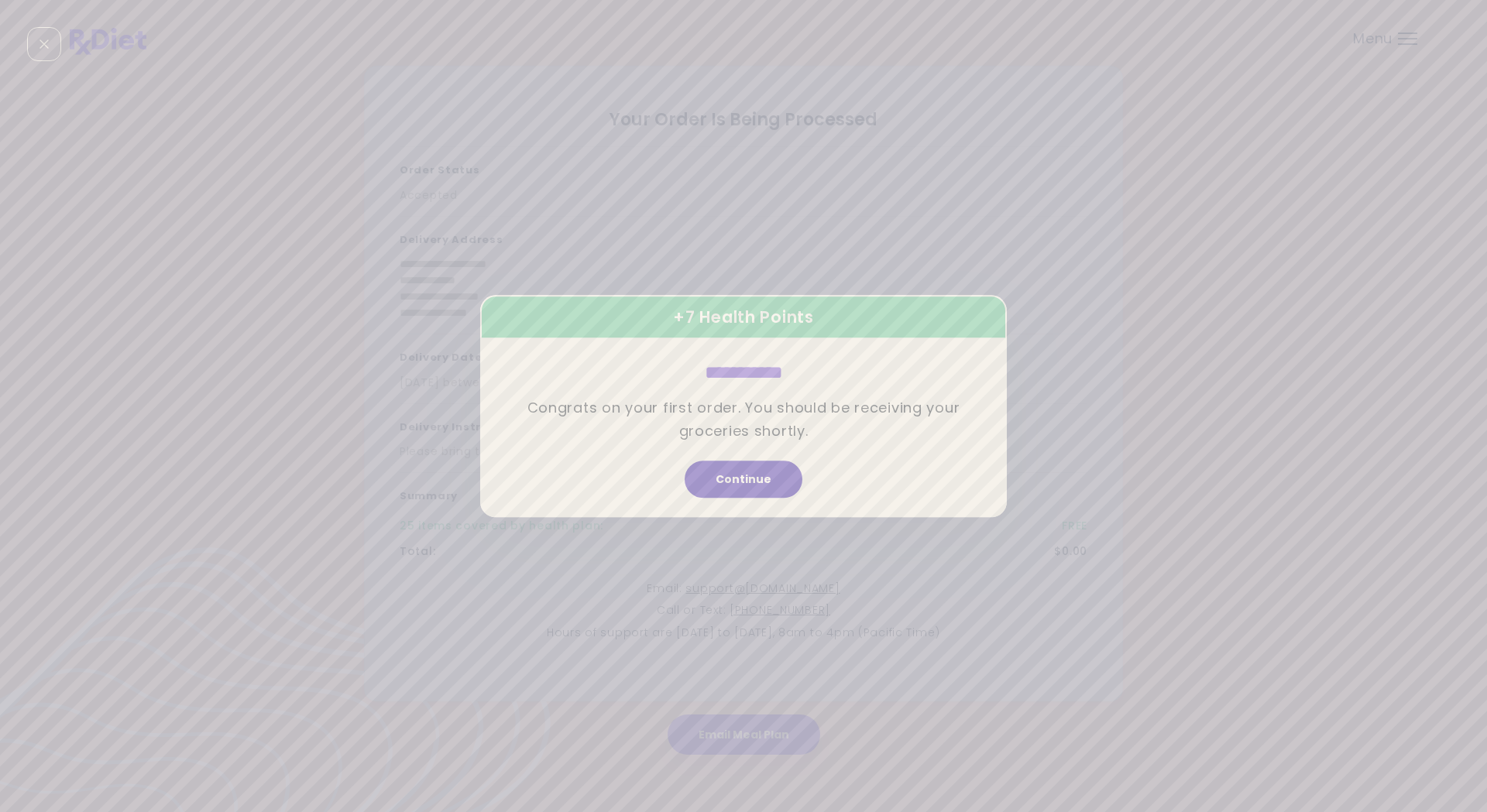
click at [766, 481] on button "Continue" at bounding box center [743, 478] width 118 height 37
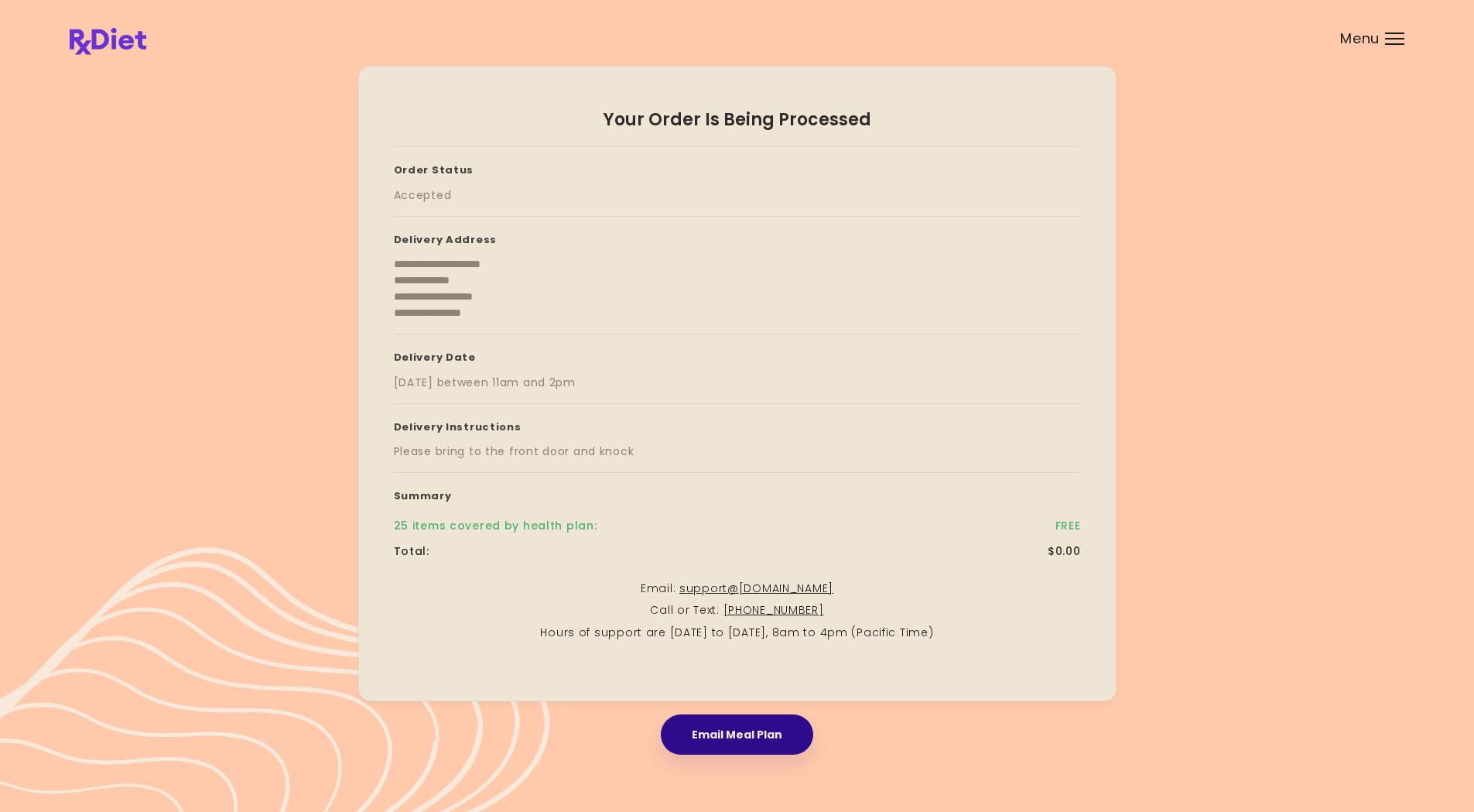
click at [748, 632] on button "Email Meal Plan" at bounding box center [737, 735] width 152 height 40
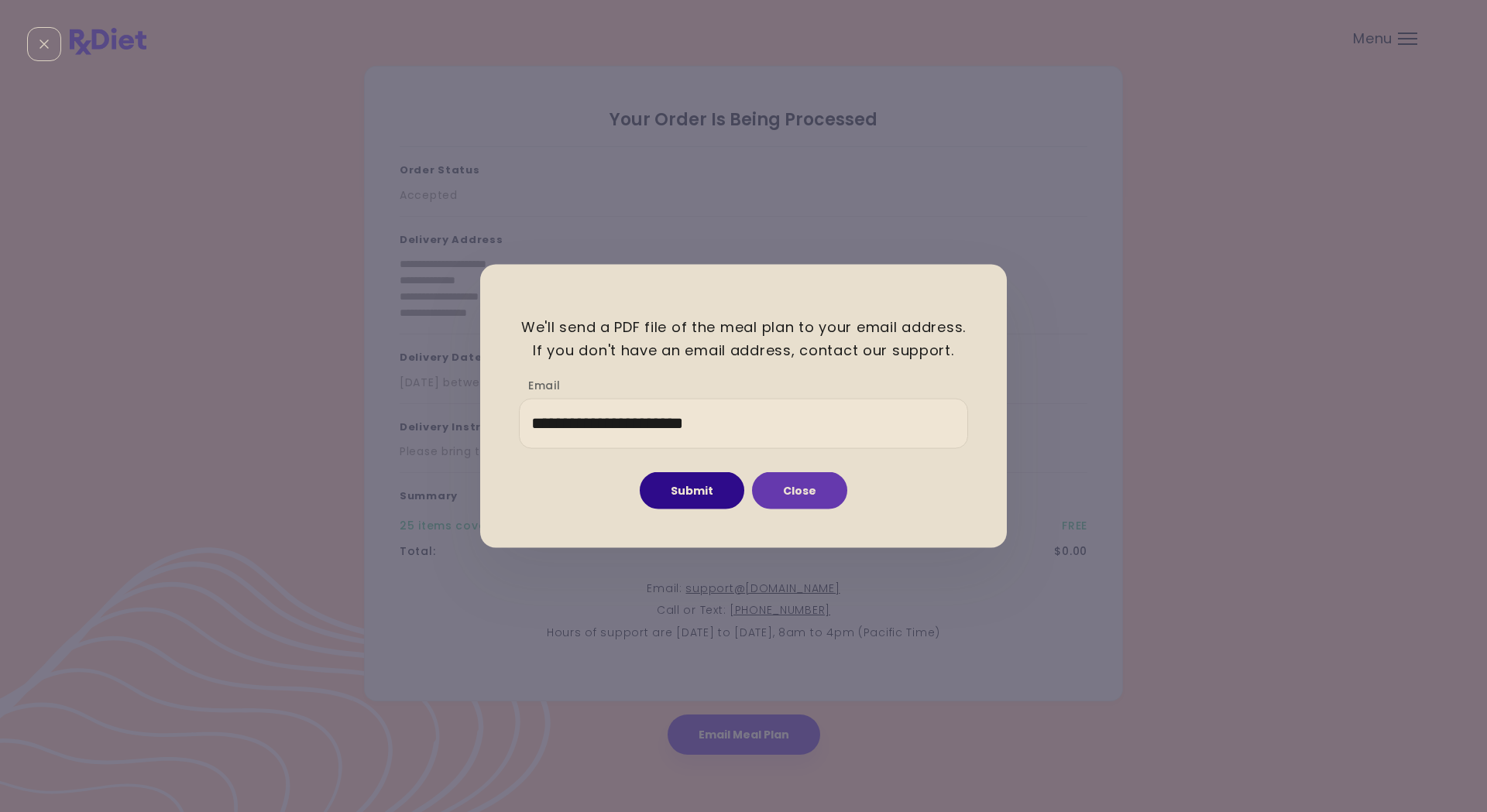
click at [699, 489] on button "Submit" at bounding box center [691, 491] width 104 height 37
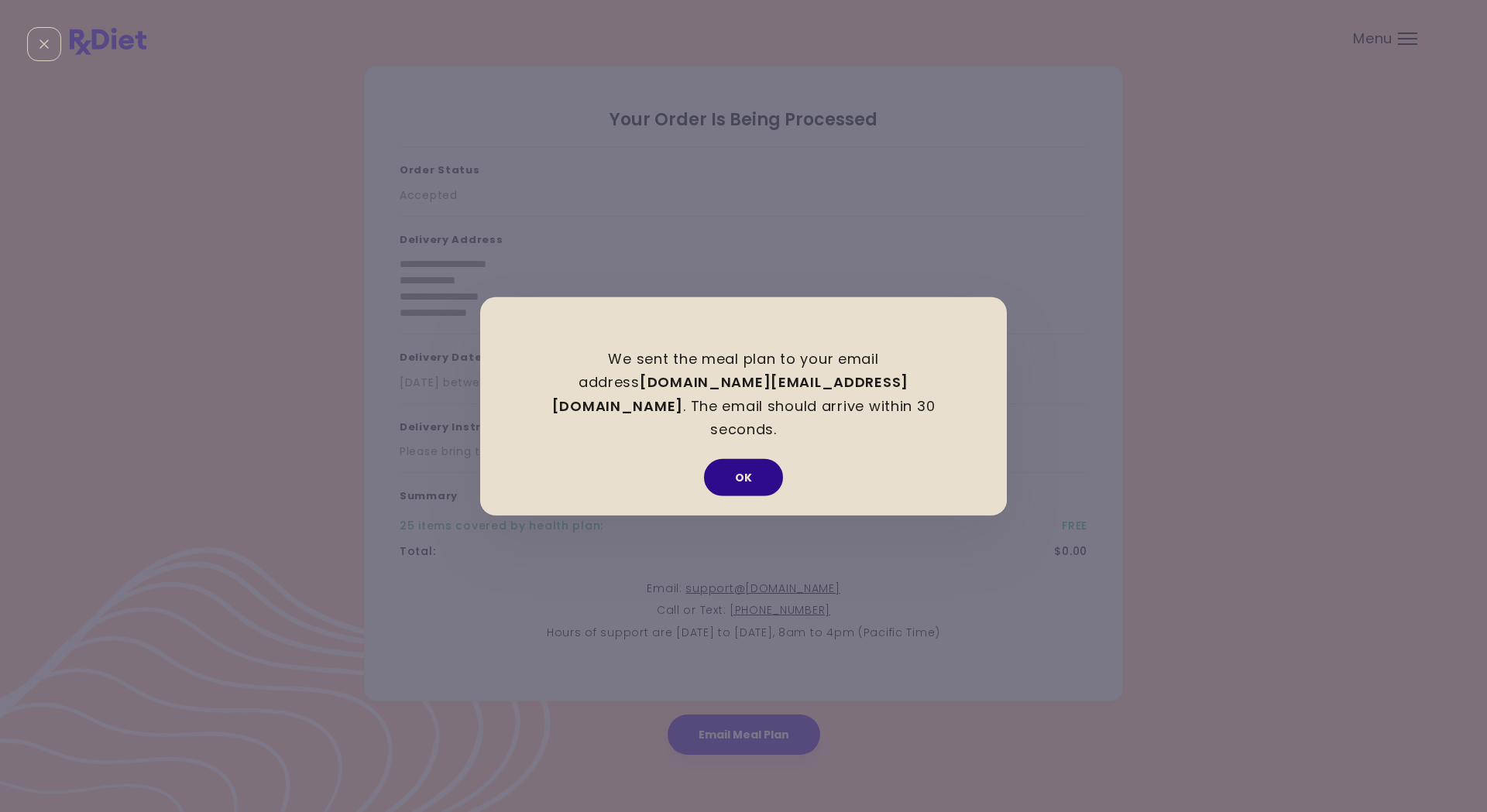
click at [757, 465] on button "OK" at bounding box center [744, 477] width 79 height 37
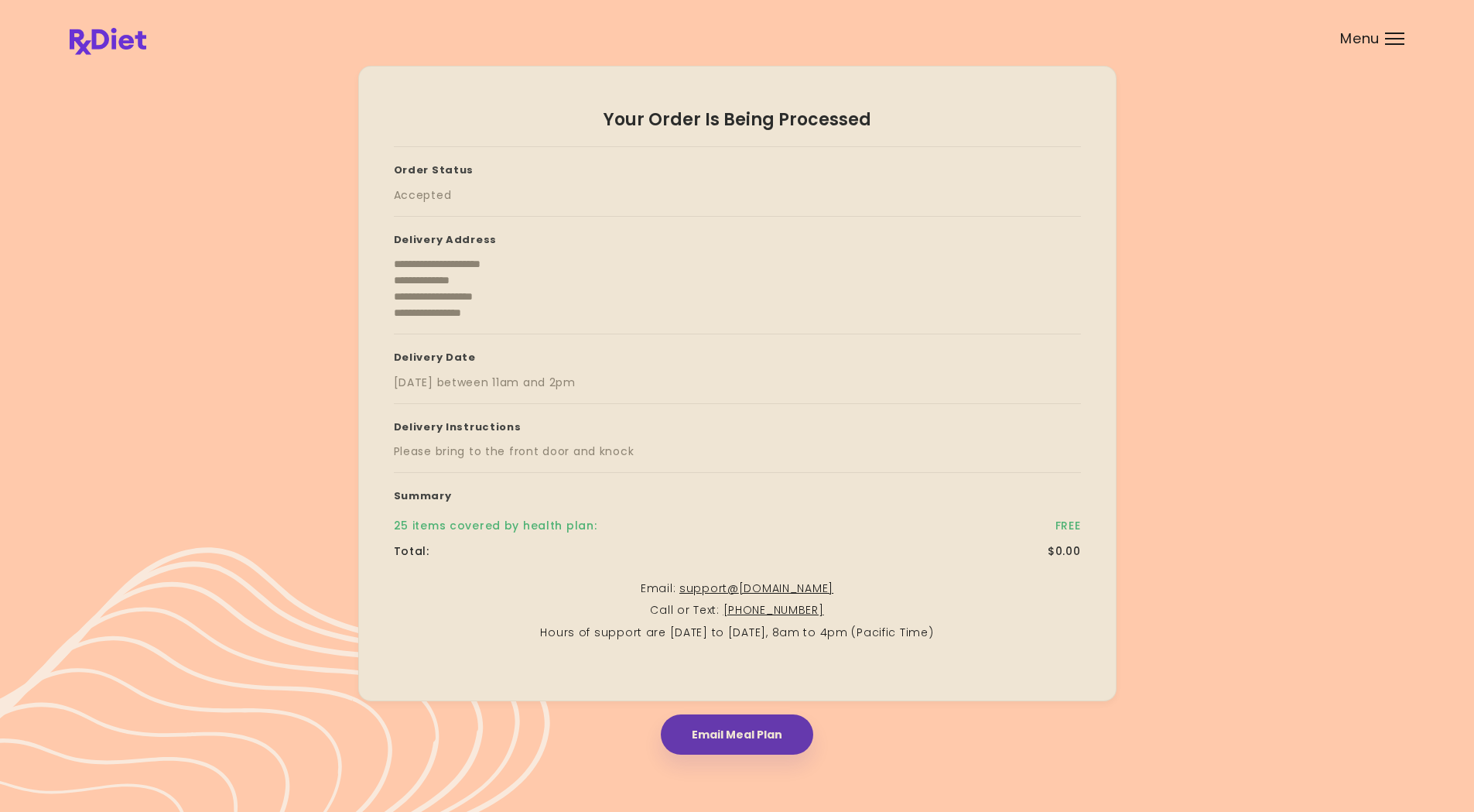
click at [1395, 38] on div at bounding box center [1395, 39] width 19 height 2
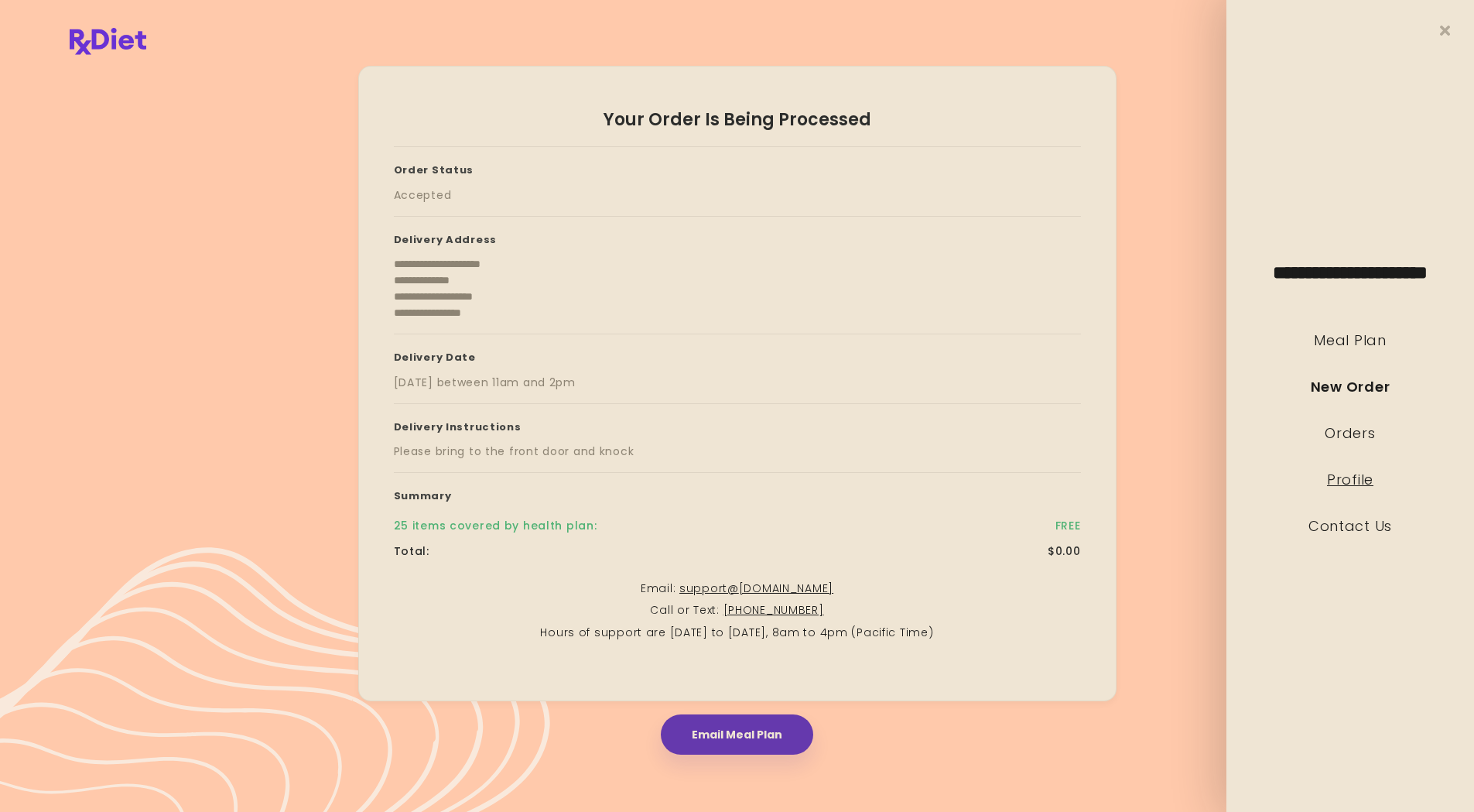
click at [1352, 477] on link "Profile" at bounding box center [1351, 479] width 47 height 19
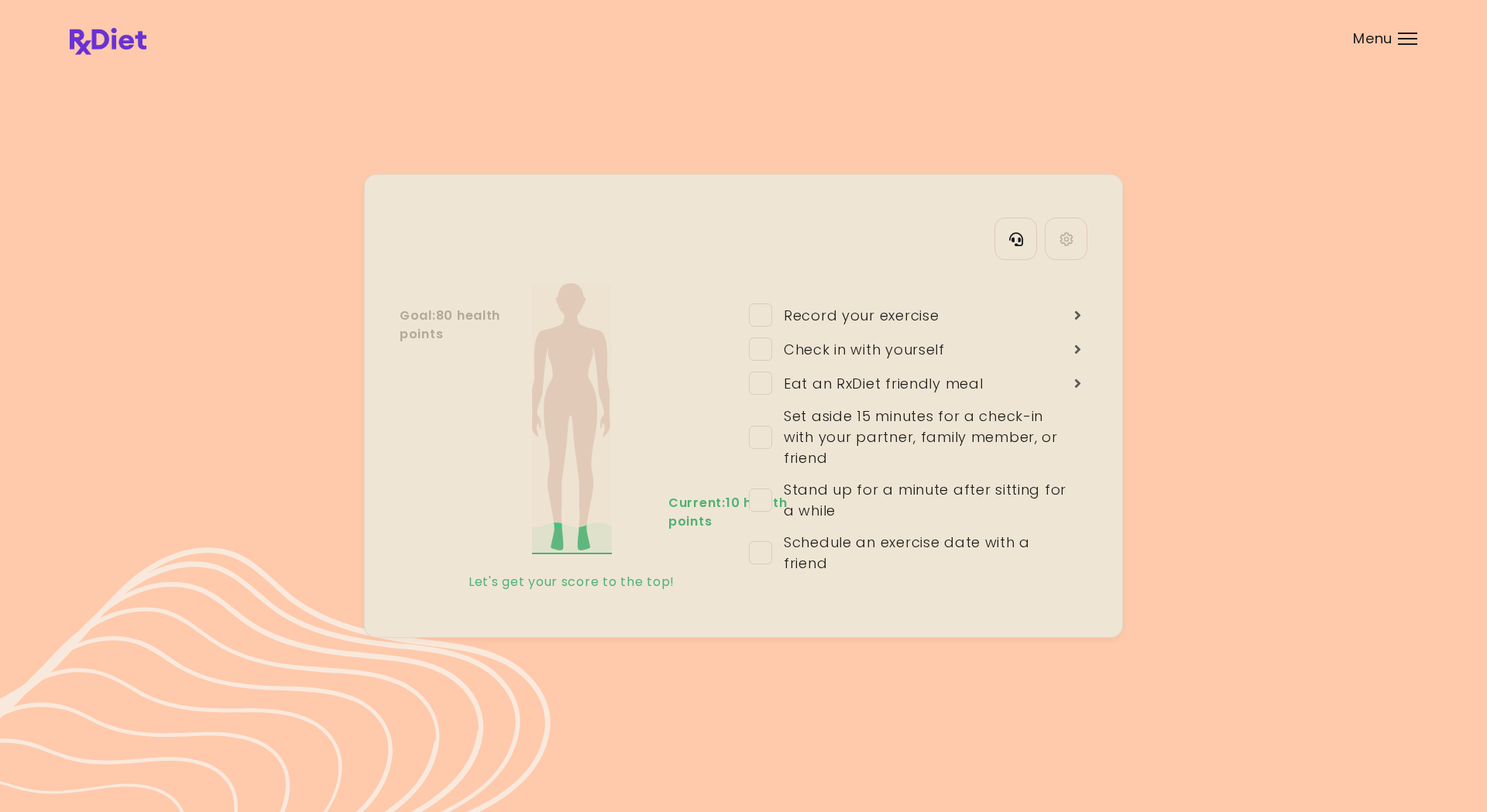
click at [1387, 38] on span "Menu" at bounding box center [1372, 38] width 39 height 14
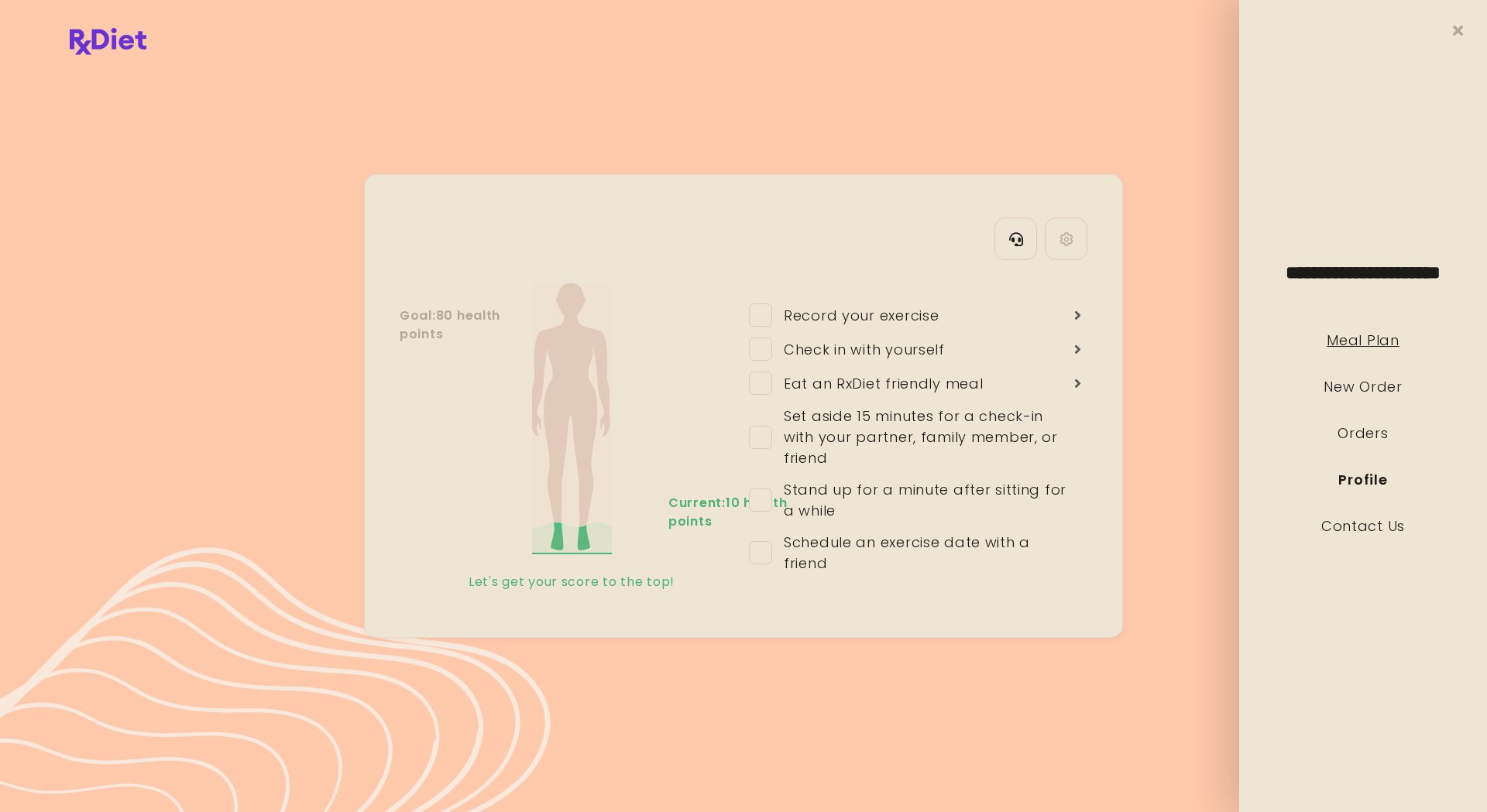
click at [1365, 340] on link "Meal Plan" at bounding box center [1362, 340] width 72 height 19
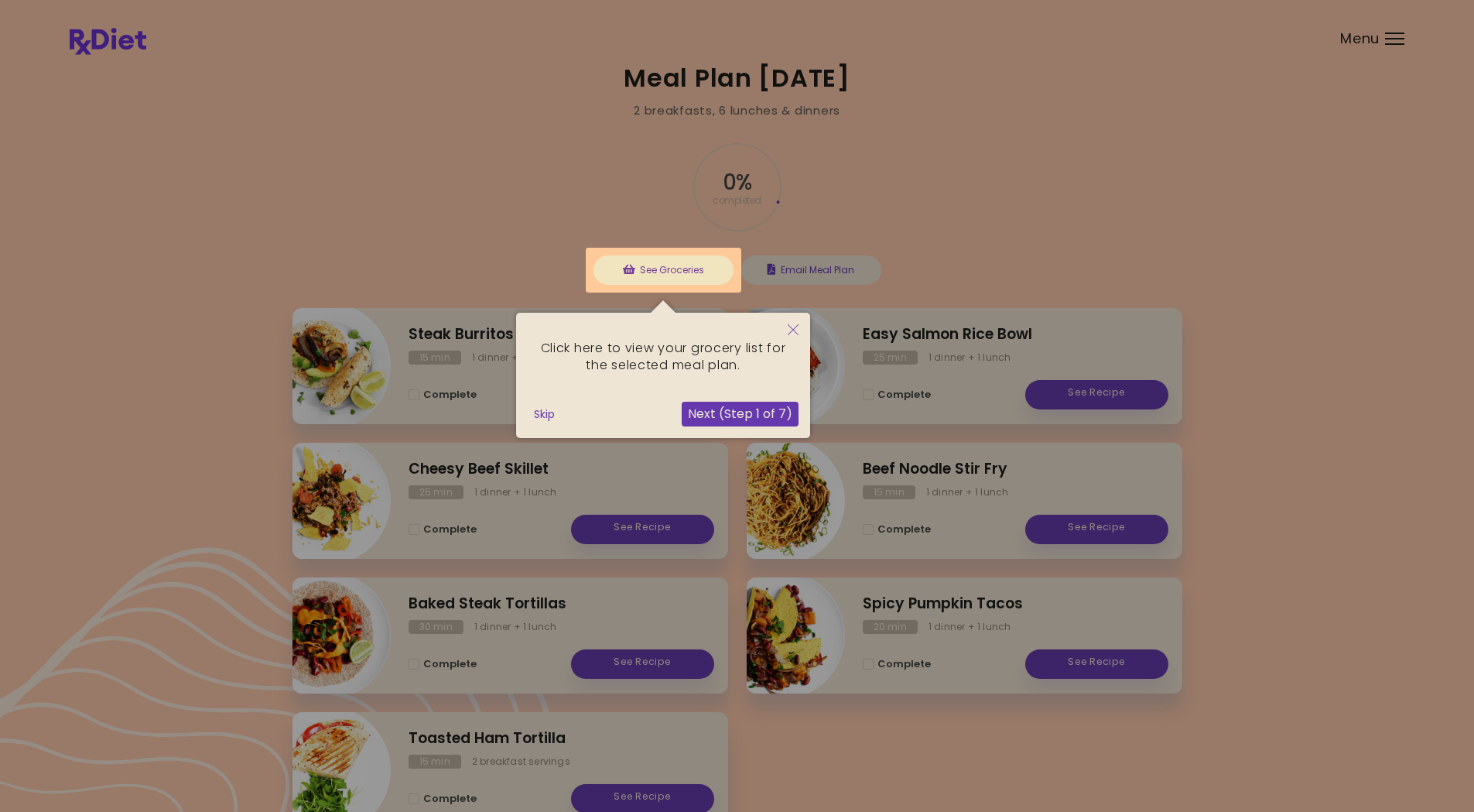
click at [1280, 213] on div at bounding box center [737, 456] width 1474 height 912
click at [545, 414] on button "Skip" at bounding box center [544, 414] width 33 height 23
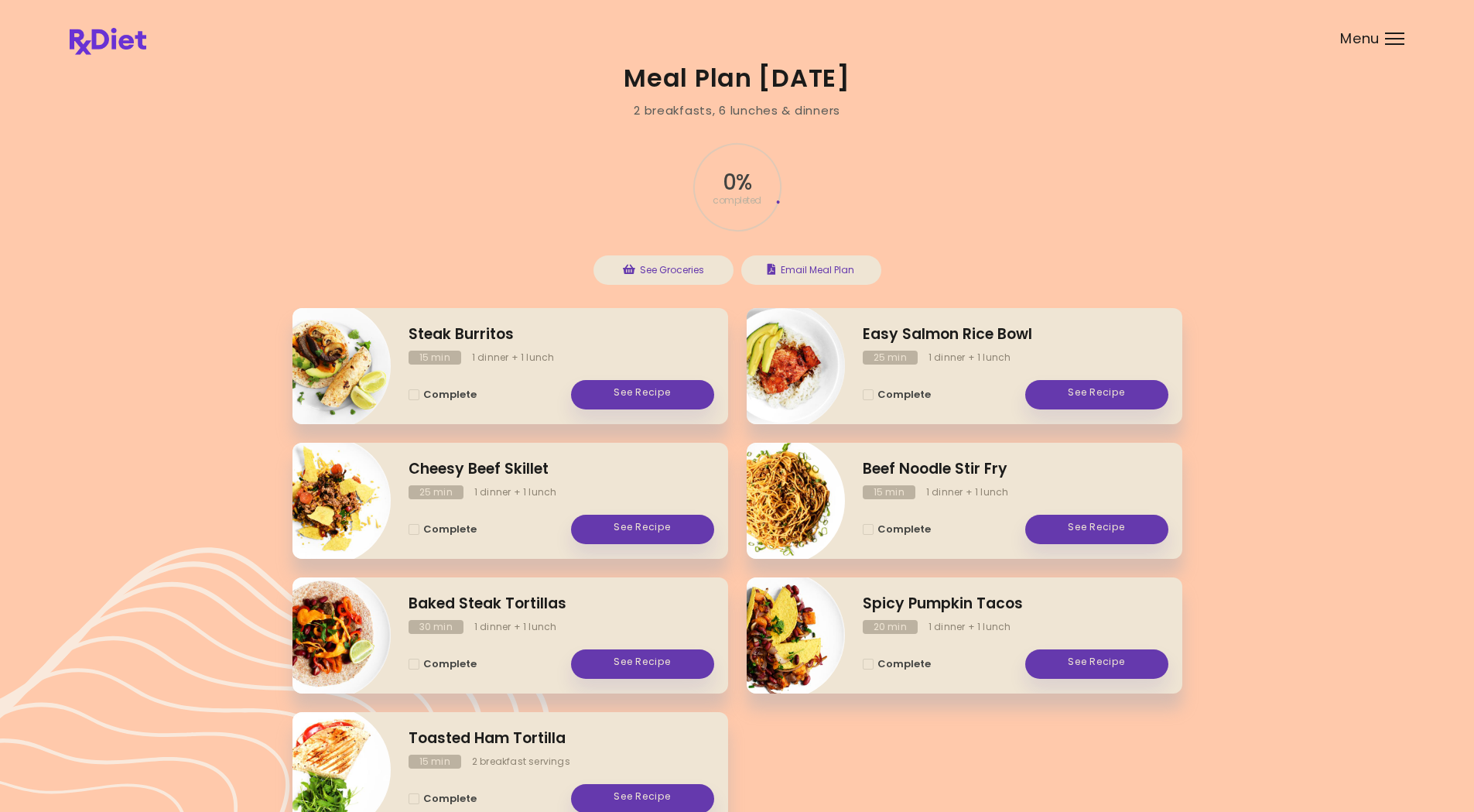
click at [97, 37] on img at bounding box center [108, 41] width 77 height 27
